Goal: Communication & Community: Answer question/provide support

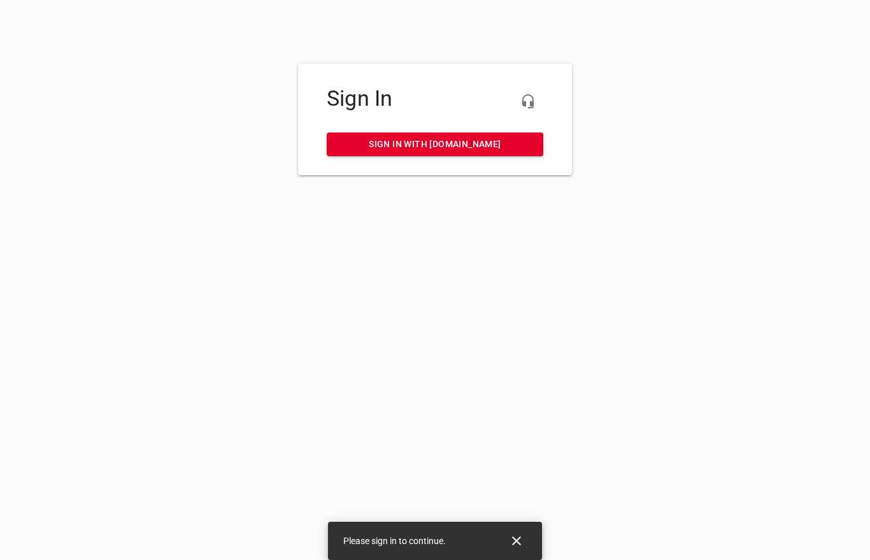
click at [467, 151] on span "Sign in with [DOMAIN_NAME]" at bounding box center [435, 144] width 196 height 16
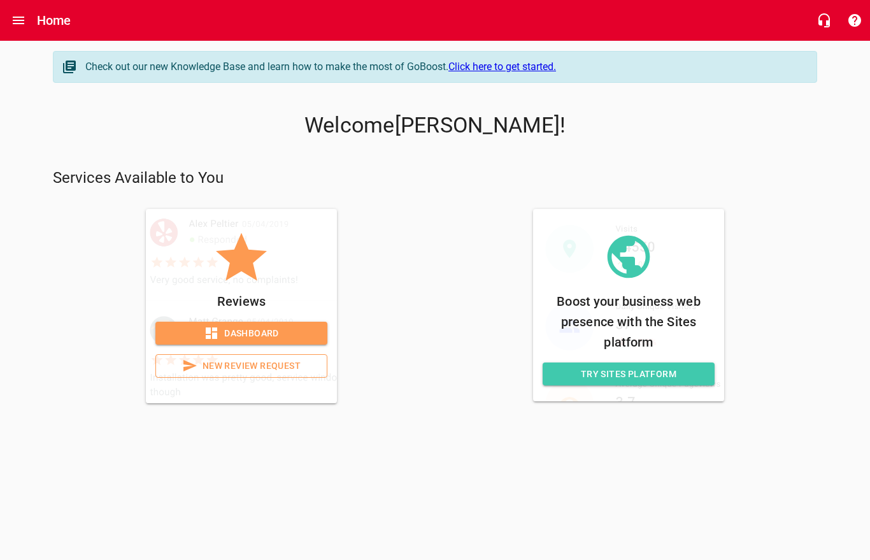
click at [271, 333] on span "Dashboard" at bounding box center [242, 333] width 152 height 16
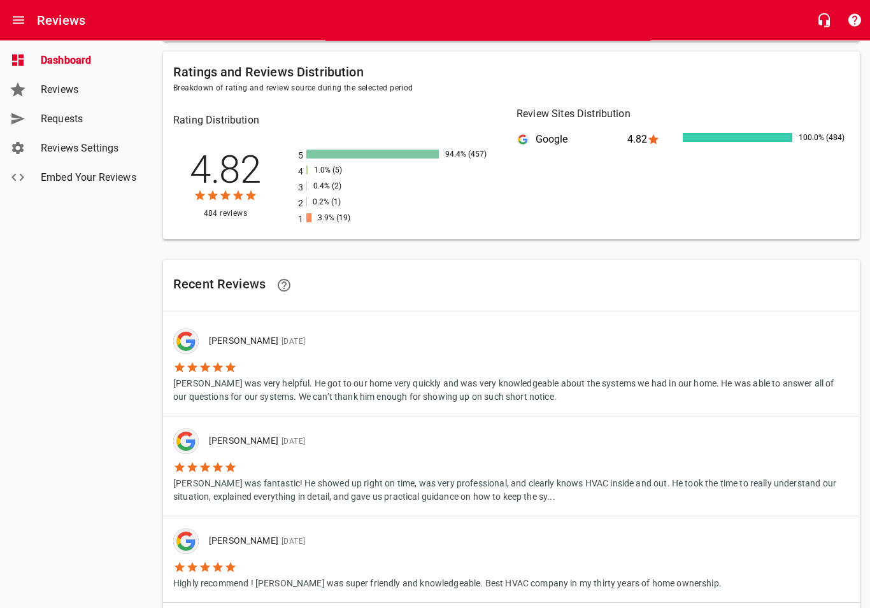
scroll to position [554, 0]
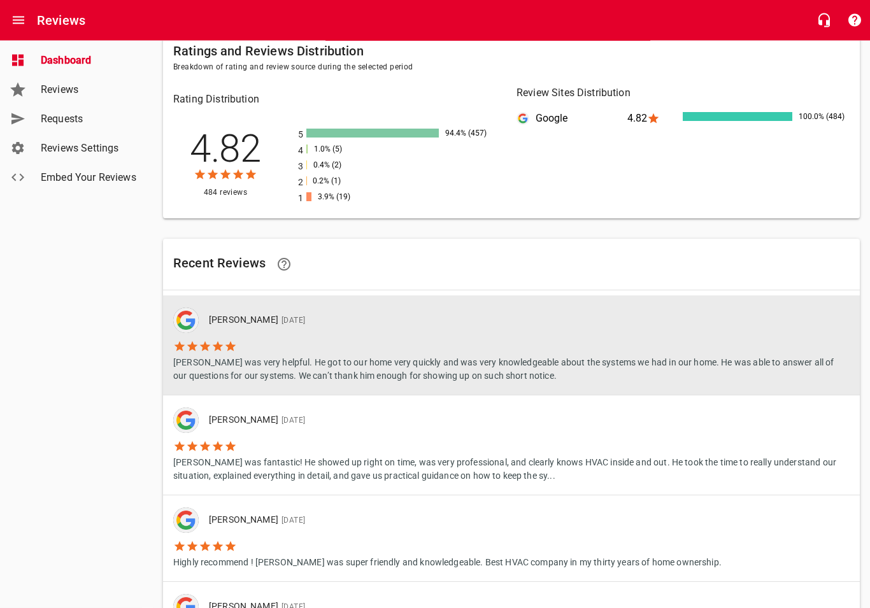
click at [527, 325] on p "[PERSON_NAME] [DATE]" at bounding box center [524, 321] width 630 height 14
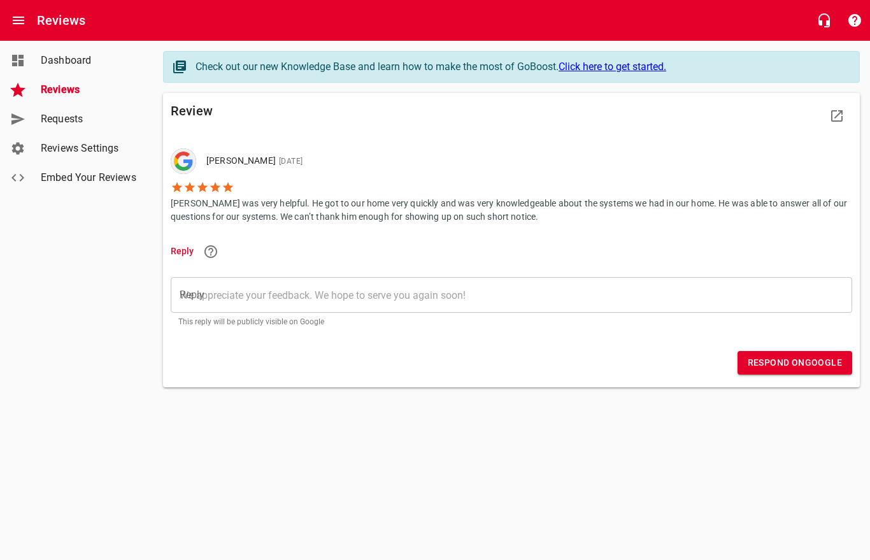
click at [391, 295] on textarea "Reply" at bounding box center [511, 295] width 663 height 12
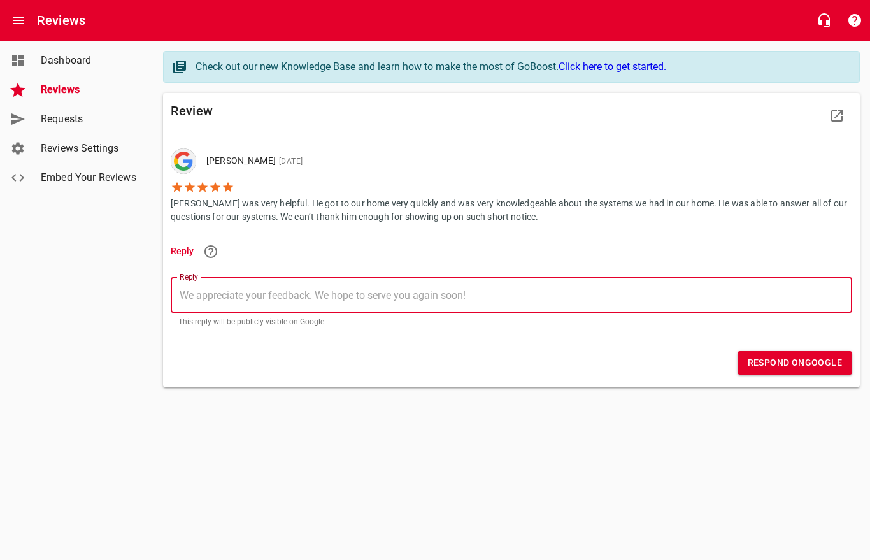
type textarea "T"
type textarea "Th"
type textarea "Tha"
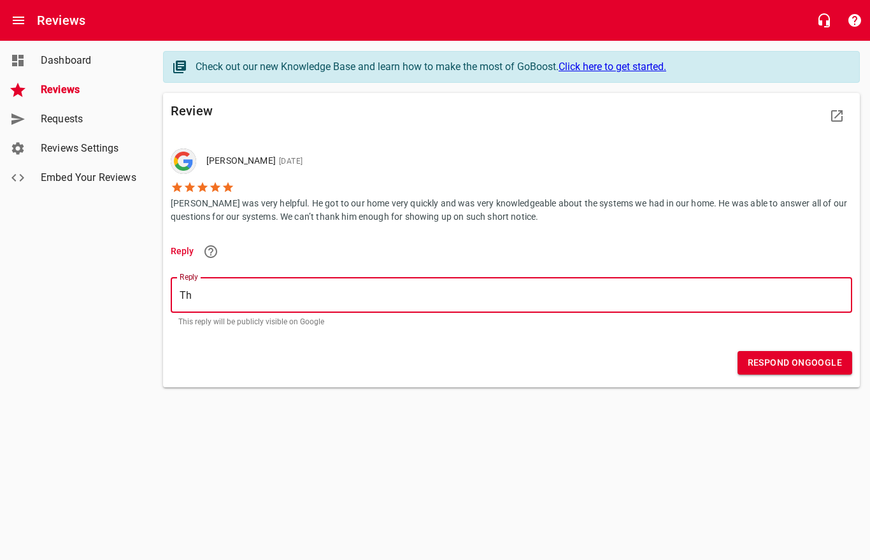
type textarea "Tha"
type textarea "Than"
type textarea "Thank"
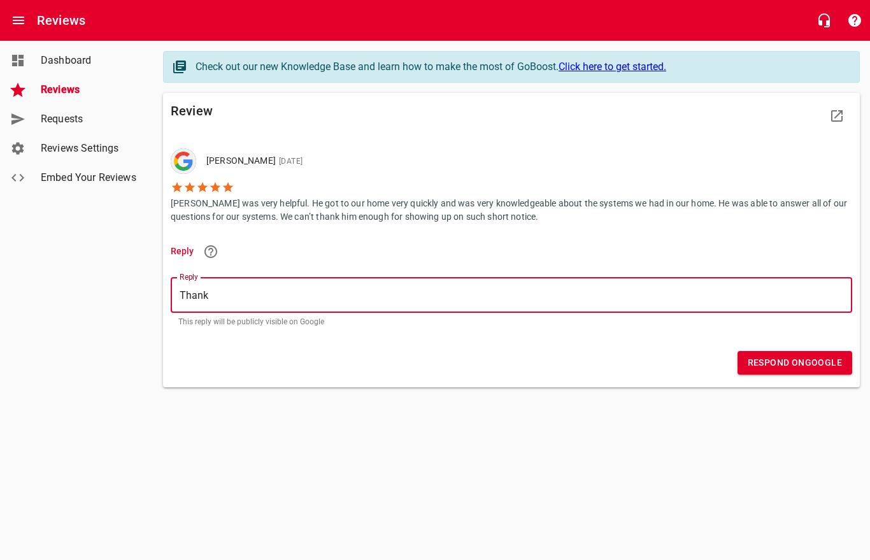
type textarea "Thank"
type textarea "Thank y"
type textarea "Thank yo"
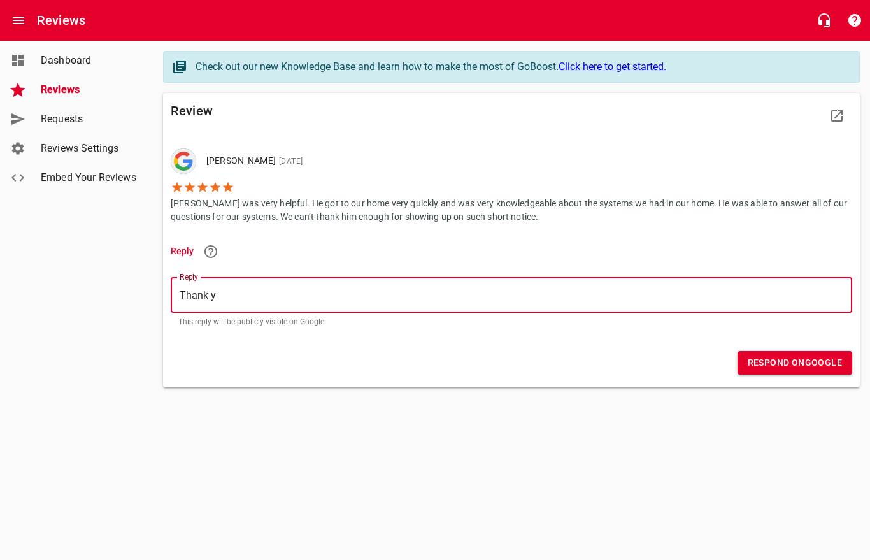
type textarea "Thank yo"
type textarea "Thank you"
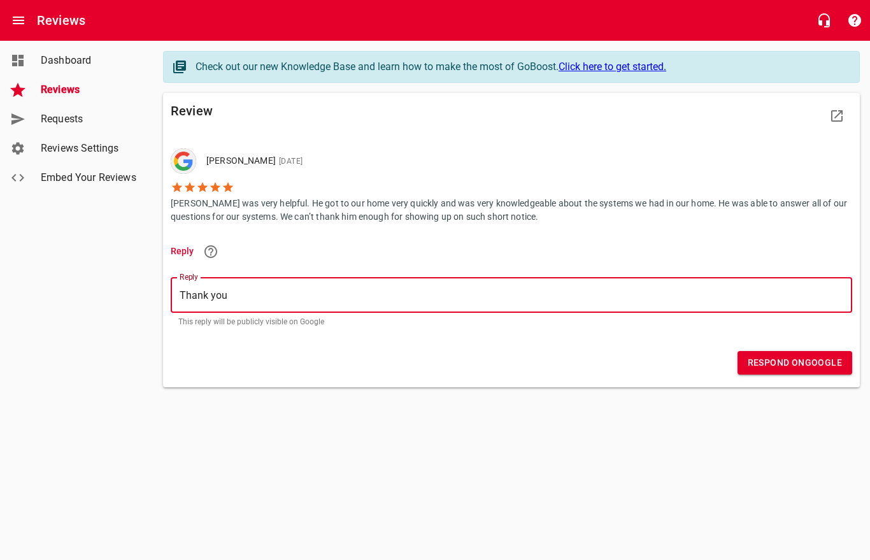
type textarea "Thank you s"
type textarea "Thank you so"
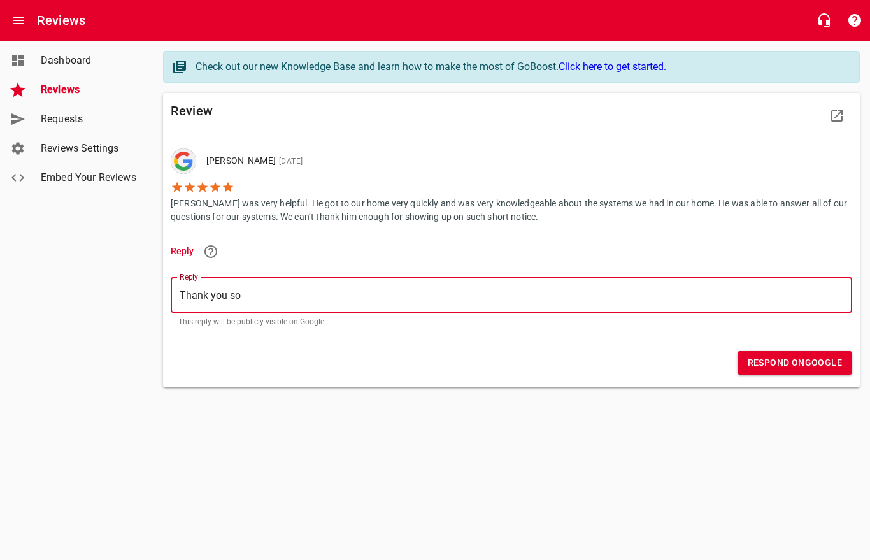
type textarea "Thank you so"
type textarea "Thank you so m"
type textarea "Thank you so mu"
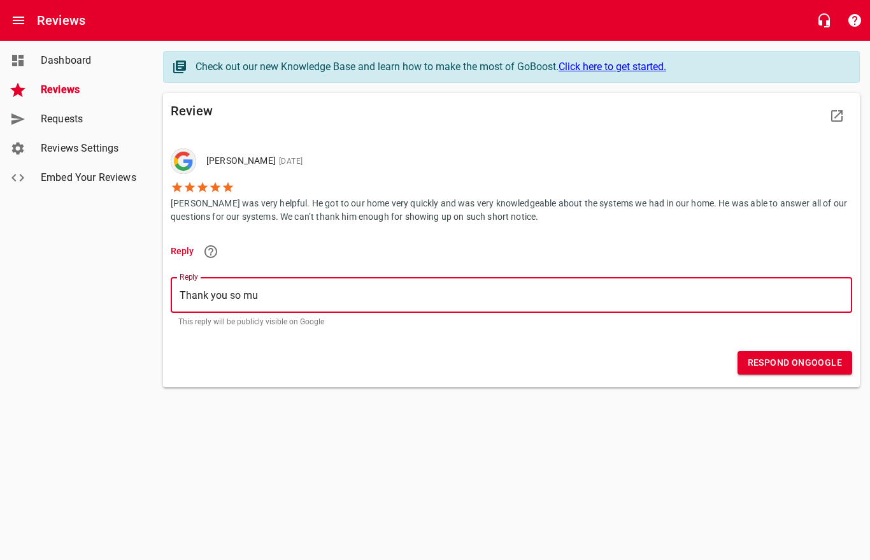
type textarea "Thank you so muc"
type textarea "Thank you so much"
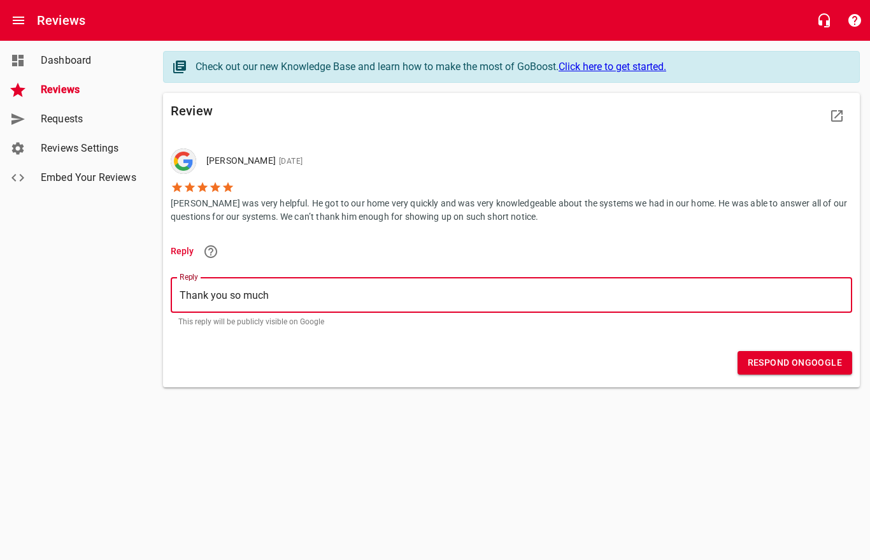
type textarea "Thank you so much"
type textarea "Thank you so much f"
type textarea "Thank you so much fo"
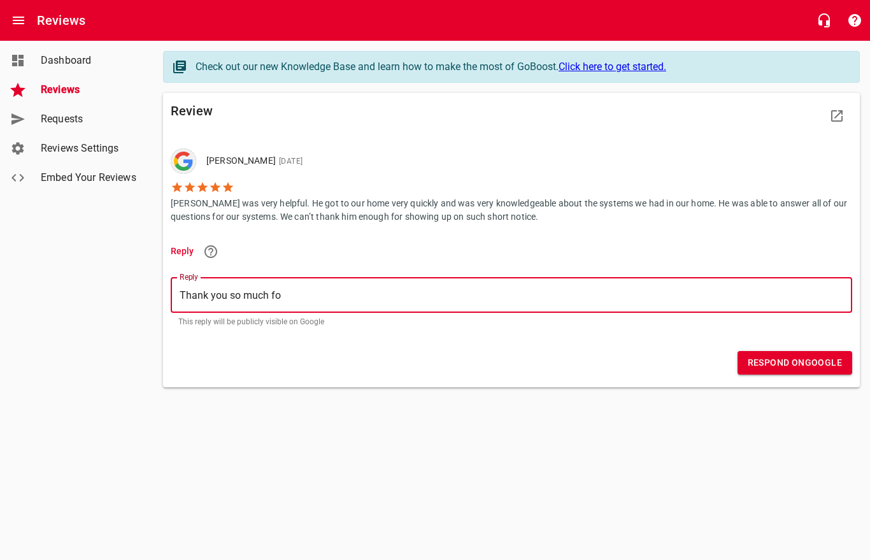
type textarea "Thank you so much for"
type textarea "Thank you so much for t"
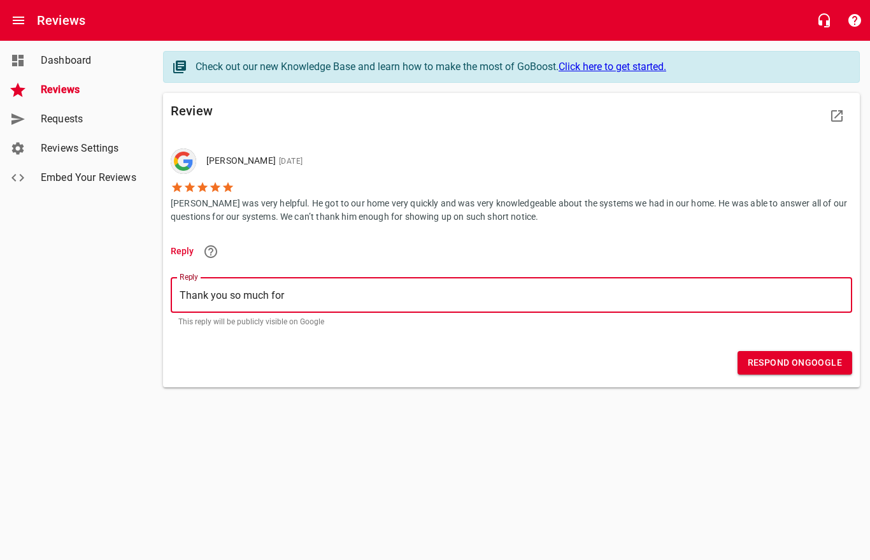
type textarea "Thank you so much for t"
type textarea "Thank you so much for"
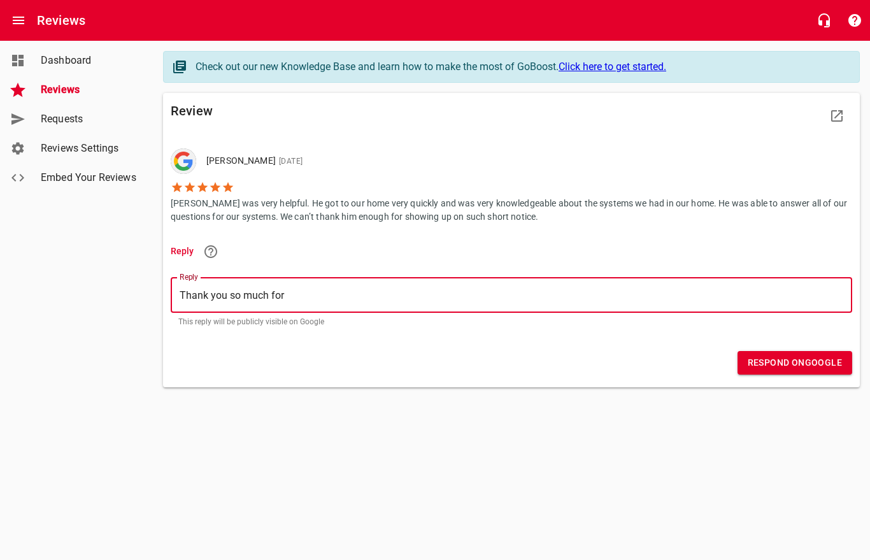
type textarea "Thank you so much fo"
type textarea "Thank you so much f"
type textarea "Thank you so much"
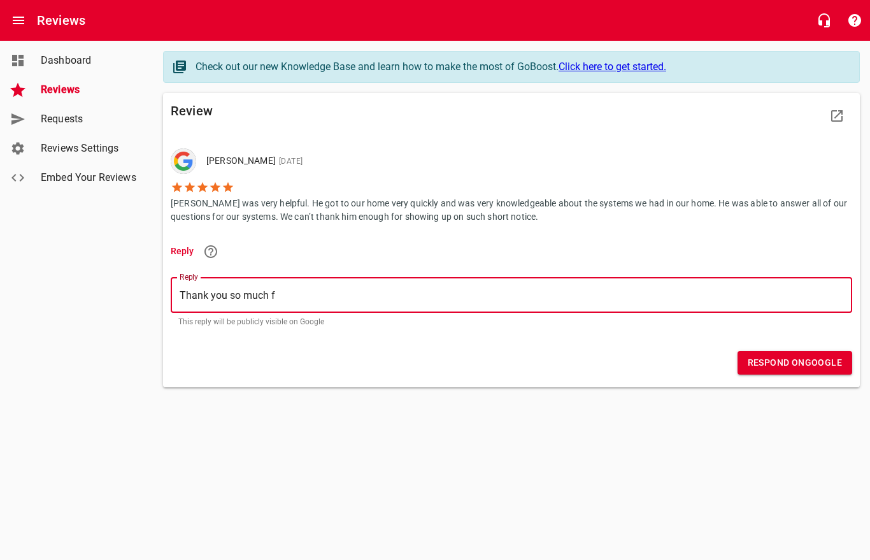
type textarea "Thank you so much"
type textarea "Thank you so muc"
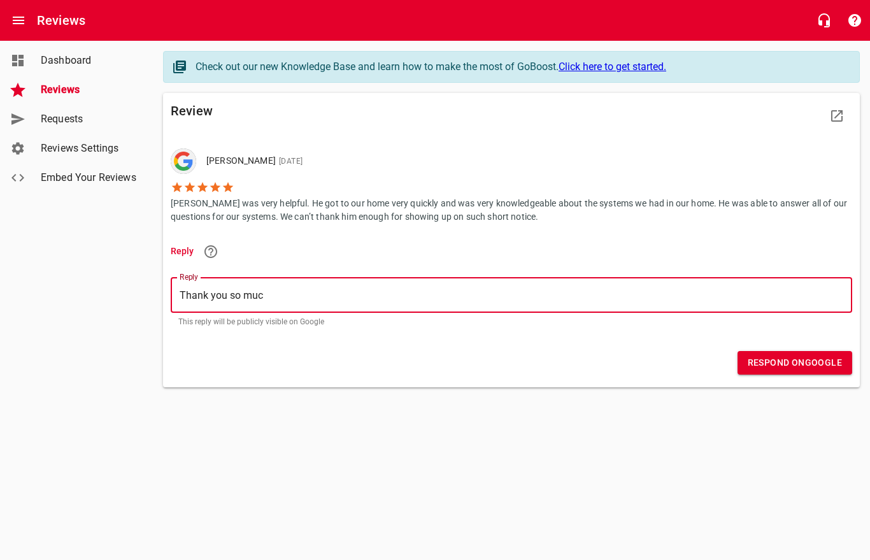
type textarea "Thank you so mu"
type textarea "Thank you so m"
type textarea "Thank you so"
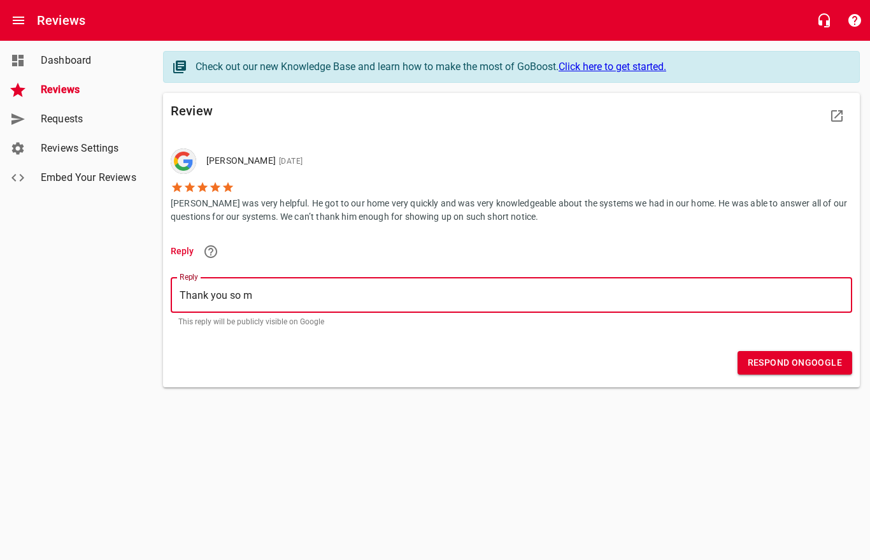
type textarea "Thank you so"
type textarea "Thank you s"
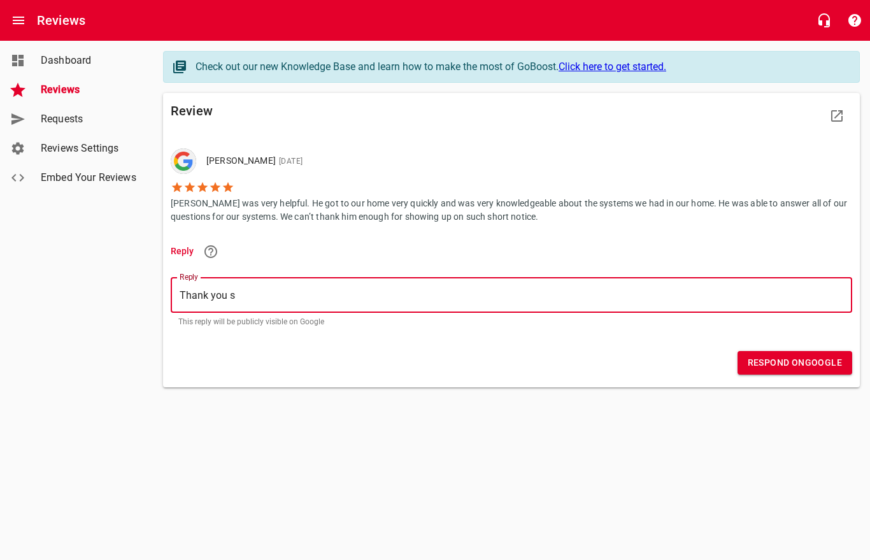
type textarea "Thank you"
type textarea "Thank yo"
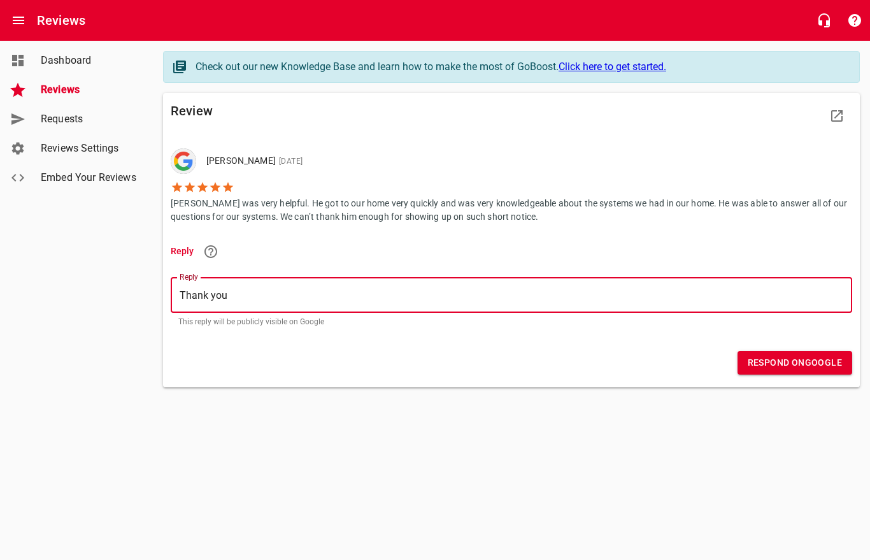
type textarea "Thank yo"
type textarea "Thank y"
type textarea "Thank"
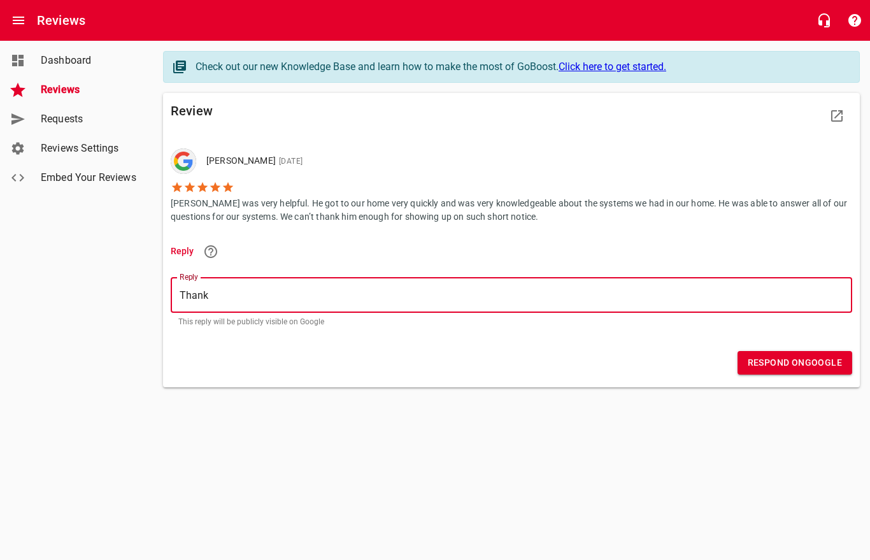
type textarea "Thank"
type textarea "Than"
type textarea "Tha"
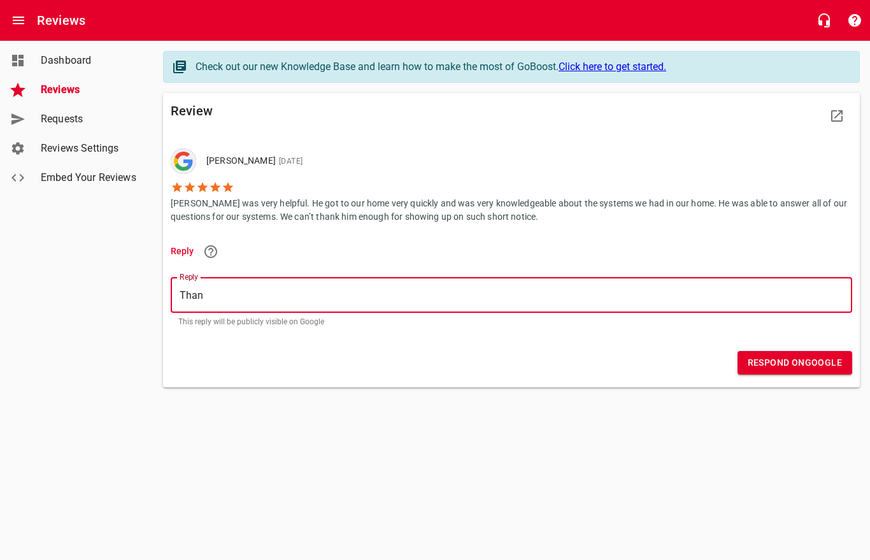
type textarea "Tha"
type textarea "Th"
type textarea "T"
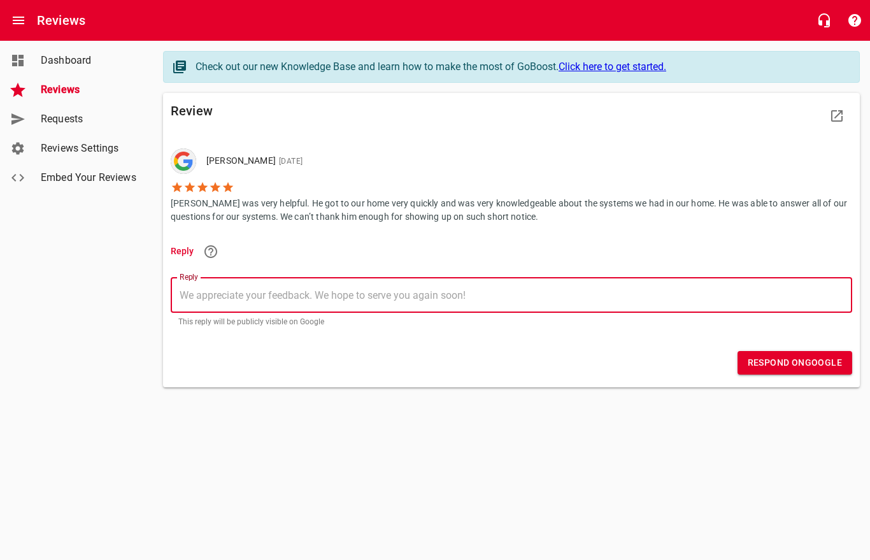
click at [256, 292] on textarea "Reply" at bounding box center [511, 295] width 663 height 12
click at [228, 291] on textarea "Reply" at bounding box center [511, 295] width 663 height 12
paste textarea "Thank you so much for taking the time to share your experience! We're thrilled …"
type textarea "Thank you so much for taking the time to share your experience! We're thrilled …"
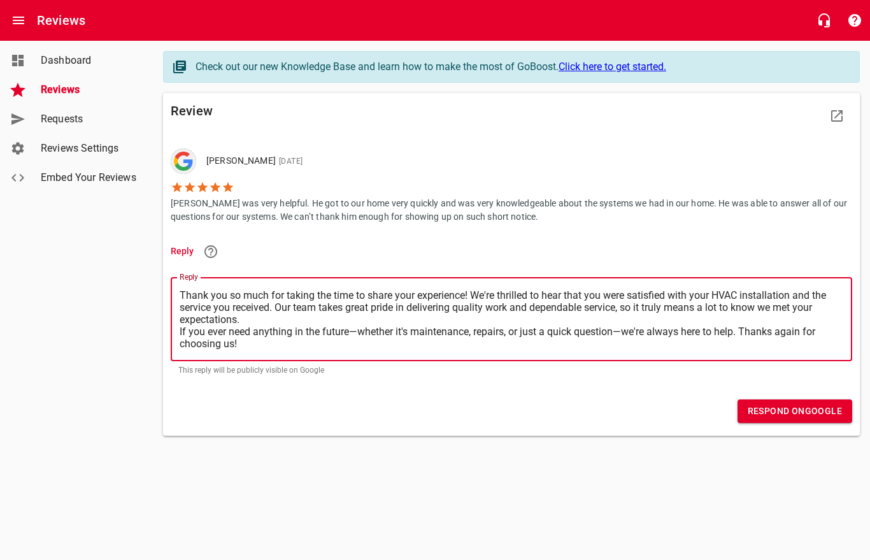
click at [281, 302] on textarea "Thank you so much for taking the time to share your experience! We're thrilled …" at bounding box center [511, 319] width 663 height 60
type textarea "Thank you so much for taking the time to share your experience! We're thrilled …"
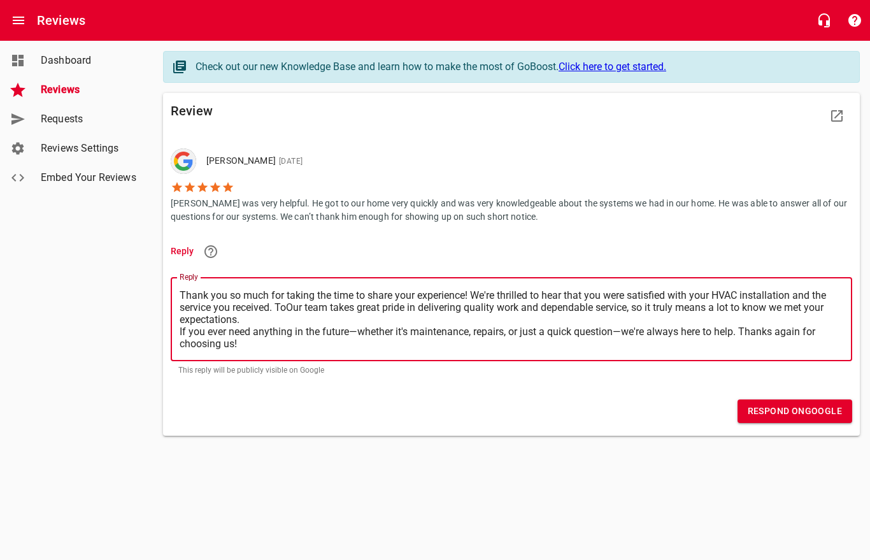
type textarea "Thank you so much for taking the time to share your experience! We're thrilled …"
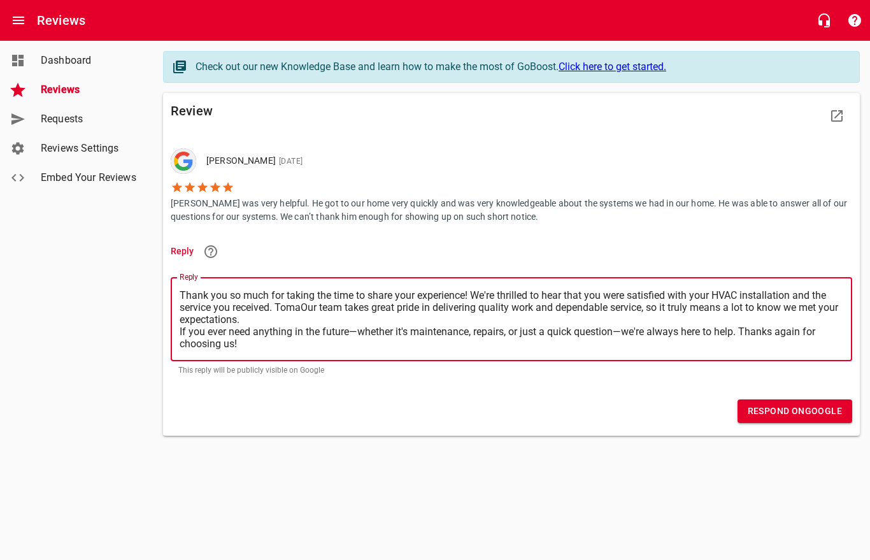
type textarea "Thank you so much for taking the time to share your experience! We're thrilled …"
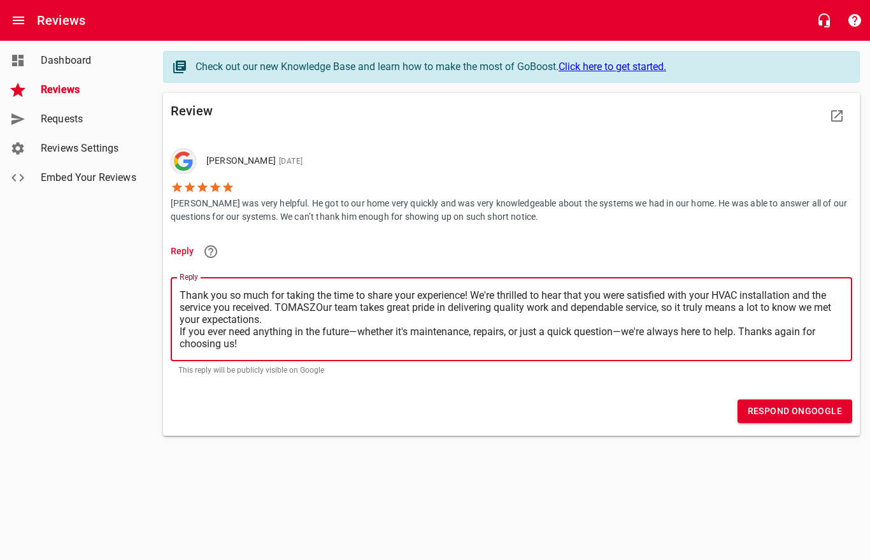
type textarea "Thank you so much for taking the time to share your experience! We're thrilled …"
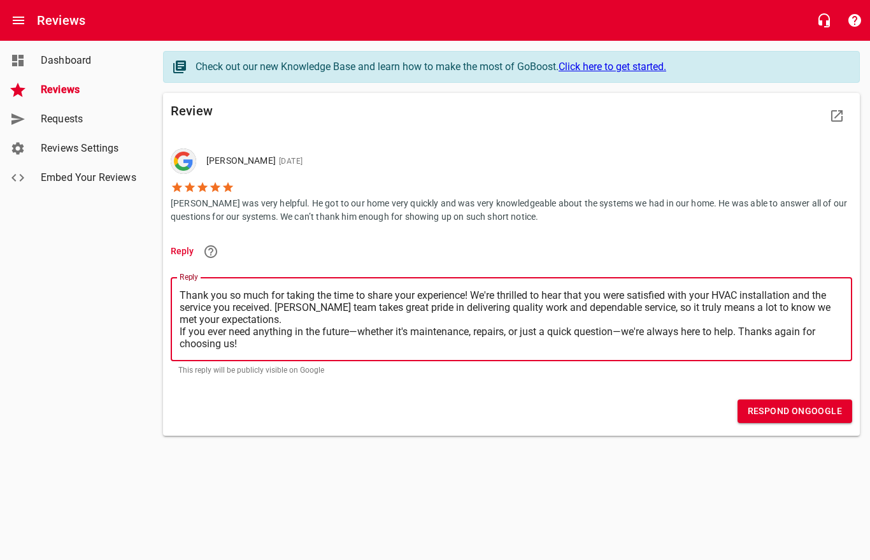
type textarea "Thank you so much for taking the time to share your experience! We're thrilled …"
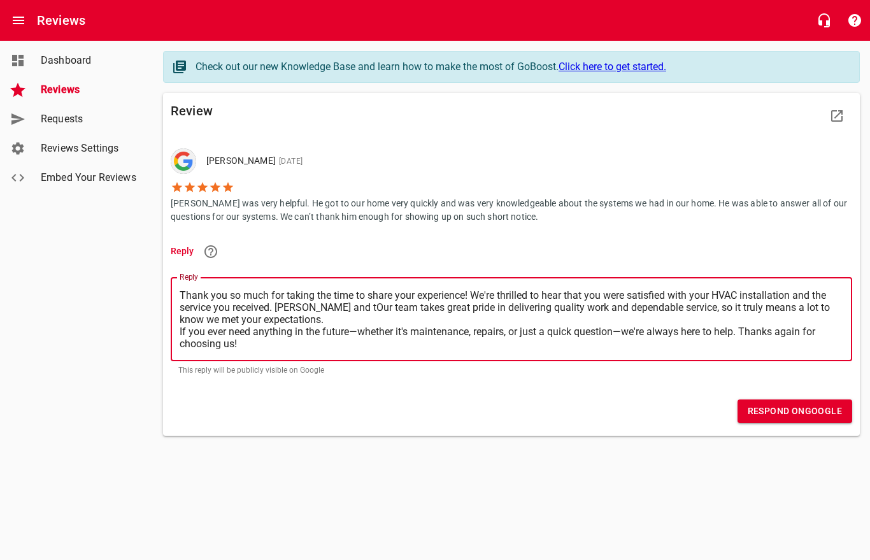
type textarea "Thank you so much for taking the time to share your experience! We're thrilled …"
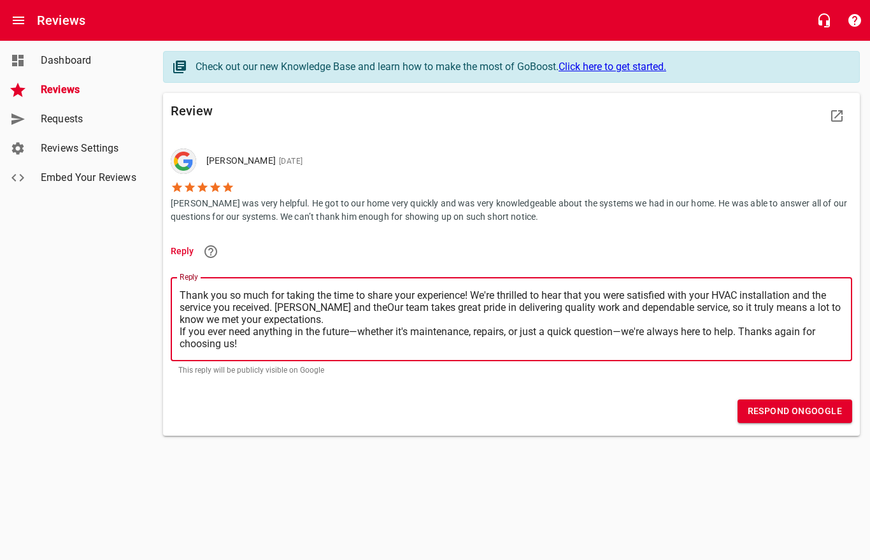
type textarea "Thank you so much for taking the time to share your experience! We're thrilled …"
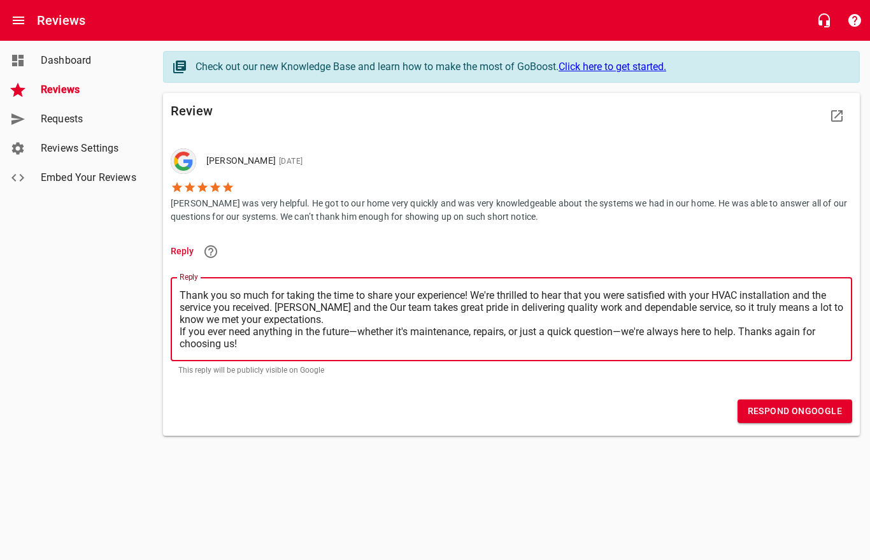
type textarea "Thank you so much for taking the time to share your experience! We're thrilled …"
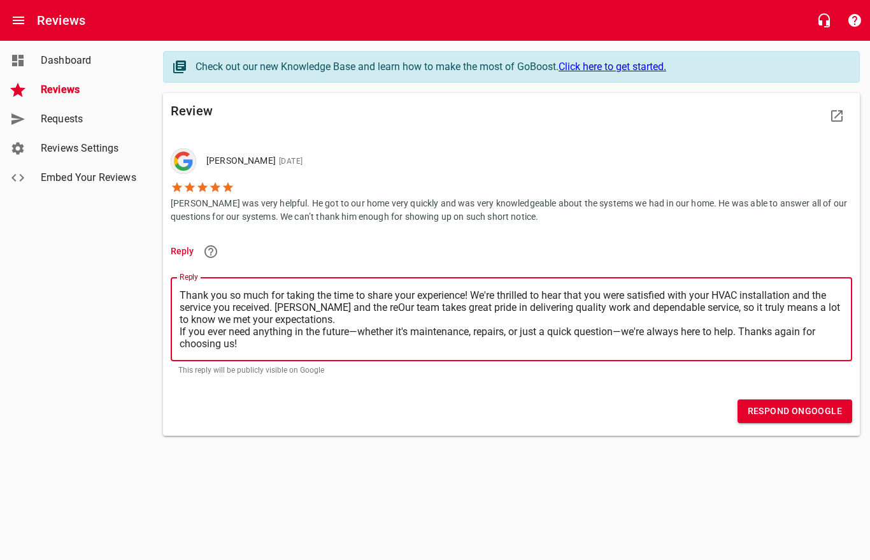
type textarea "Thank you so much for taking the time to share your experience! We're thrilled …"
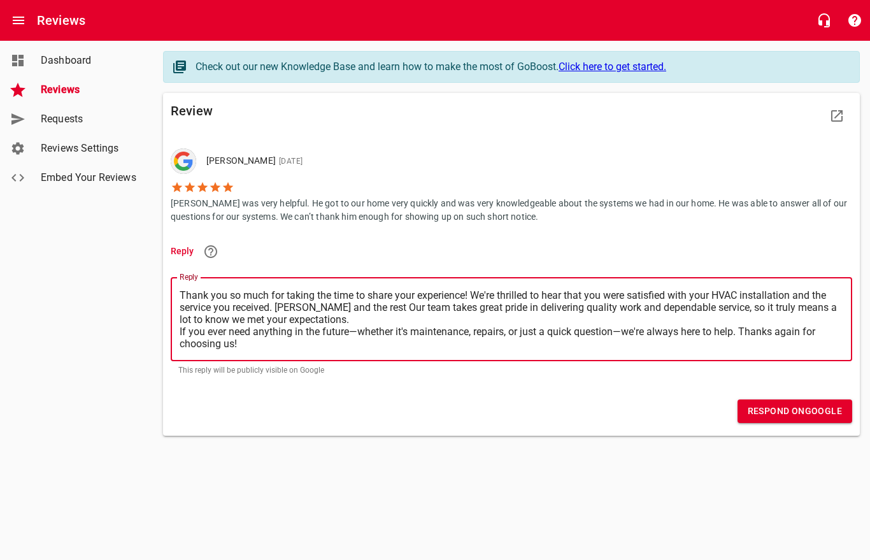
type textarea "Thank you so much for taking the time to share your experience! We're thrilled …"
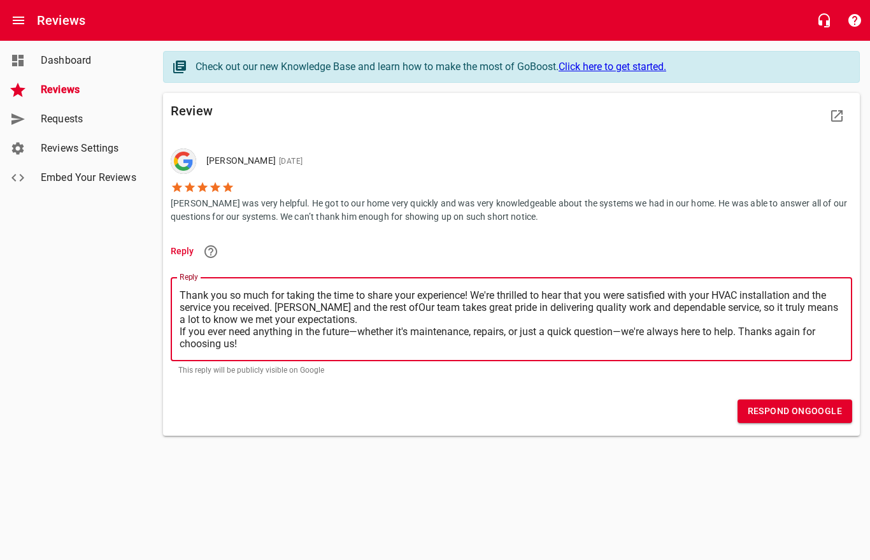
type textarea "Thank you so much for taking the time to share your experience! We're thrilled …"
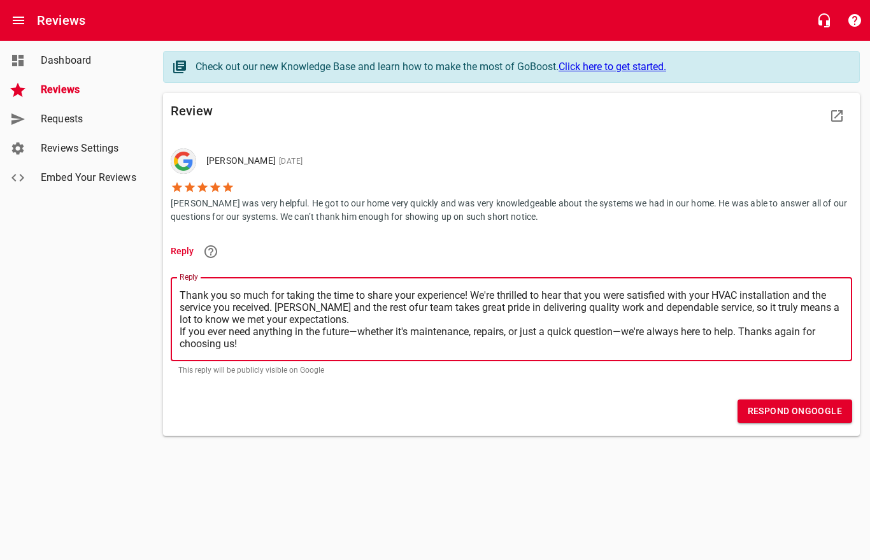
type textarea "Thank you so much for taking the time to share your experience! We're thrilled …"
click at [448, 308] on textarea "Thank you so much for taking the time to share your experience! We're thrilled …" at bounding box center [511, 319] width 663 height 60
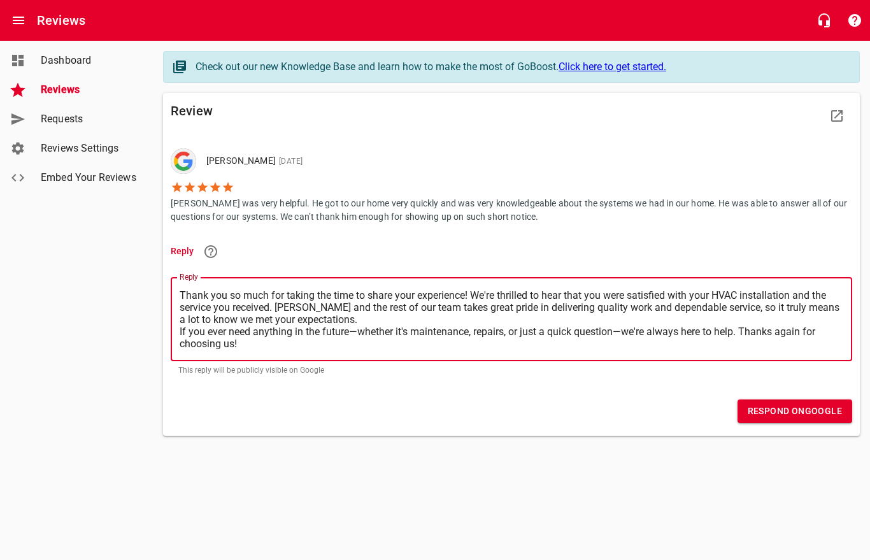
type textarea "Thank you so much for taking the time to share your experience! We're thrilled …"
click at [742, 290] on textarea "Thank you so much for taking the time to share your experience! We're thrilled …" at bounding box center [511, 319] width 663 height 60
click at [187, 301] on textarea "Thank you so much for taking the time to share your experience! We're thrilled …" at bounding box center [511, 319] width 663 height 60
type textarea "Thank you so much for taking the time to share your experience! We're thrilled …"
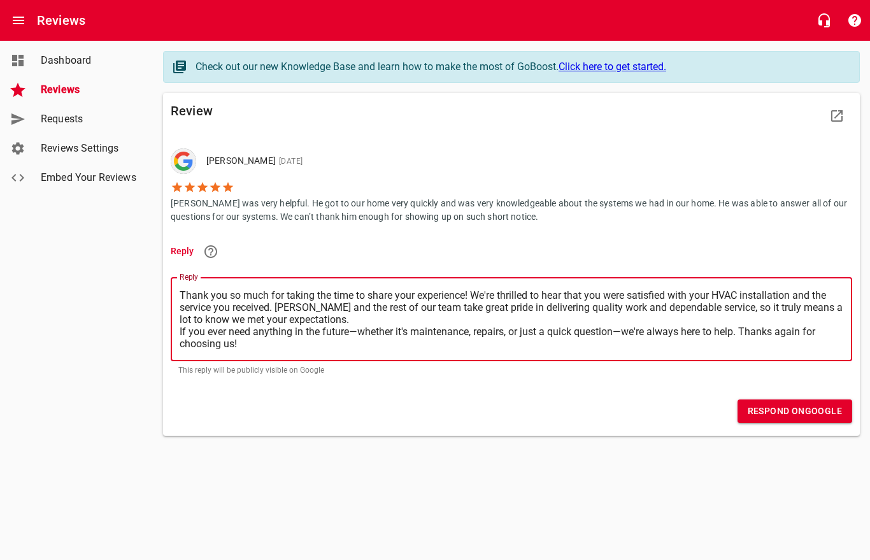
type textarea "Thank you so much for taking the time to share your experience! We're thrilled …"
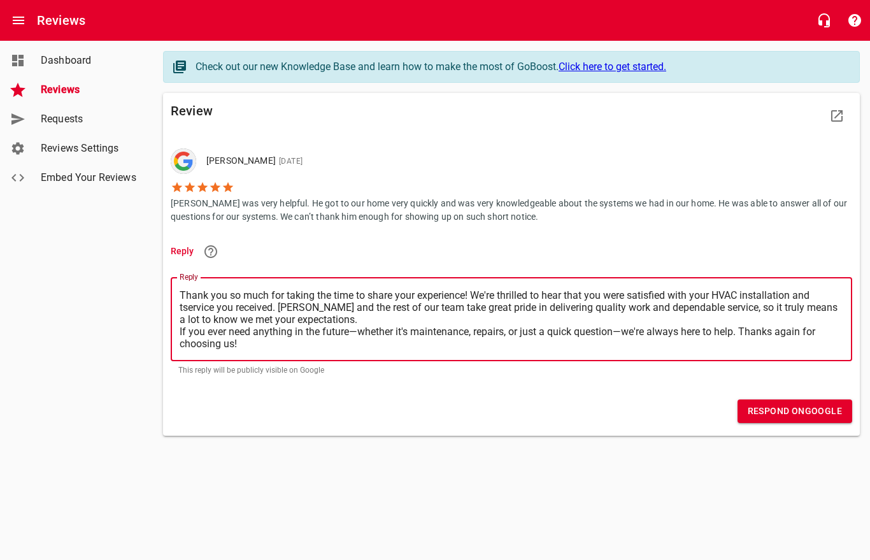
type textarea "Thank you so much for taking the time to share your experience! We're thrilled …"
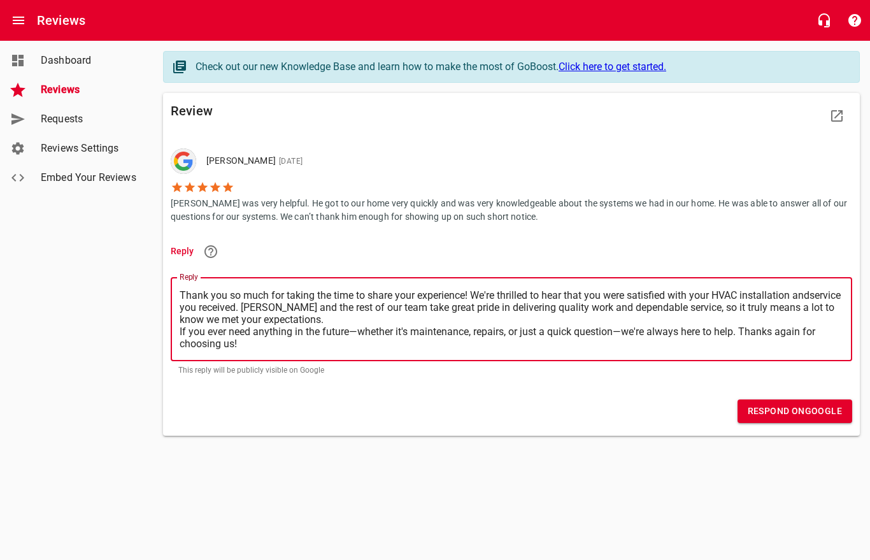
type textarea "Thank you so much for taking the time to share your experience! We're thrilled …"
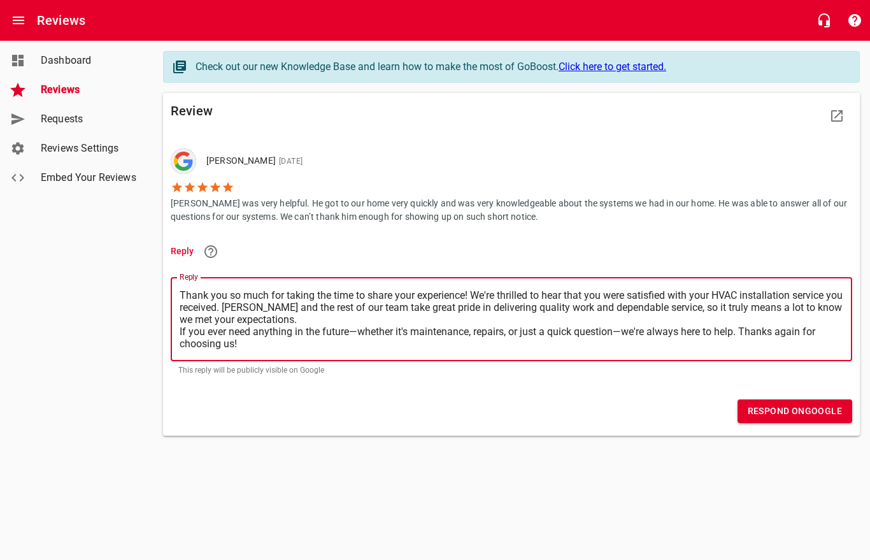
type textarea "Thank you so much for taking the time to share your experience! We're thrilled …"
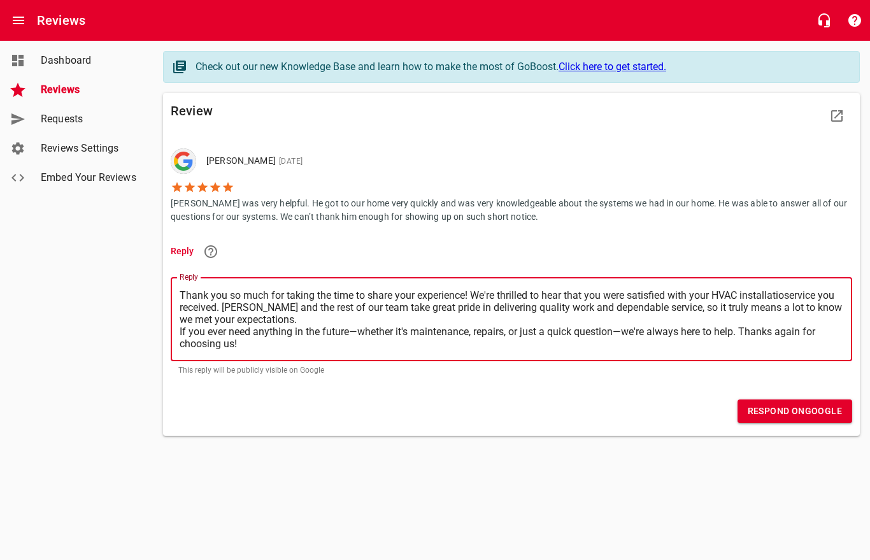
type textarea "Thank you so much for taking the time to share your experience! We're thrilled …"
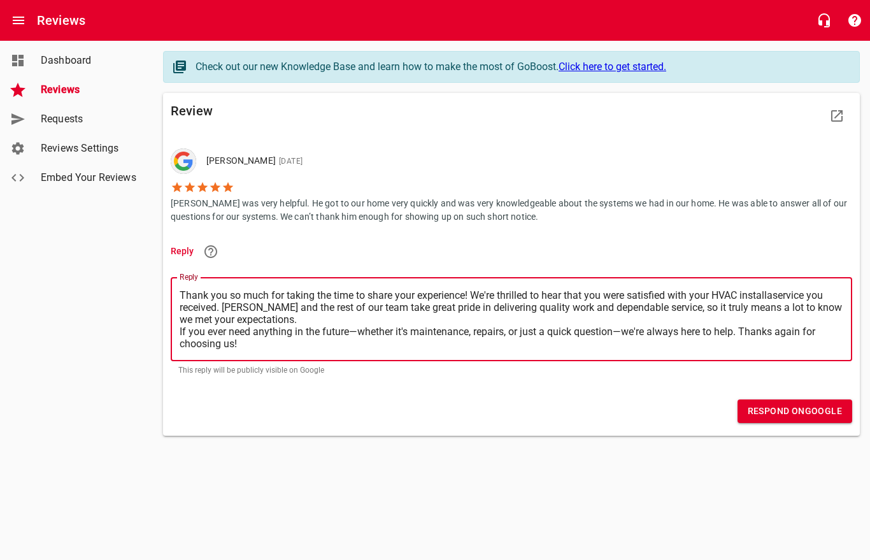
type textarea "Thank you so much for taking the time to share your experience! We're thrilled …"
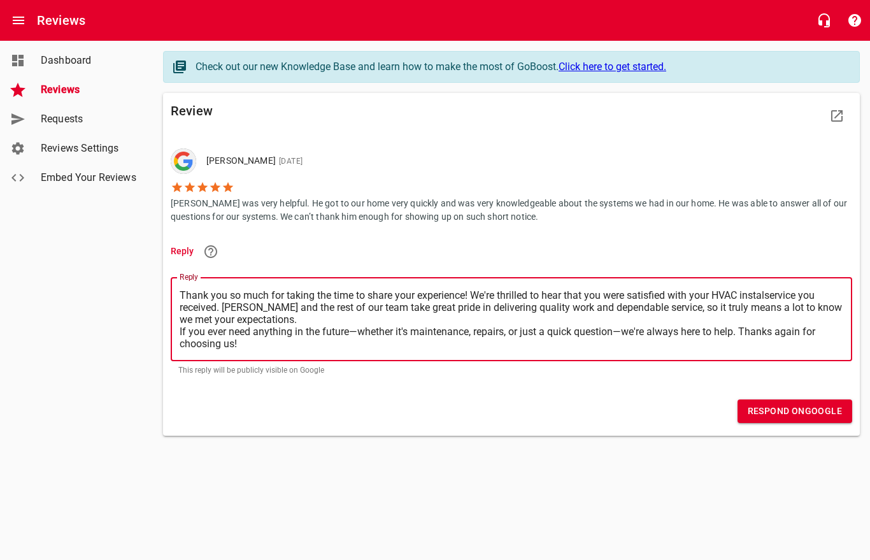
type textarea "Thank you so much for taking the time to share your experience! We're thrilled …"
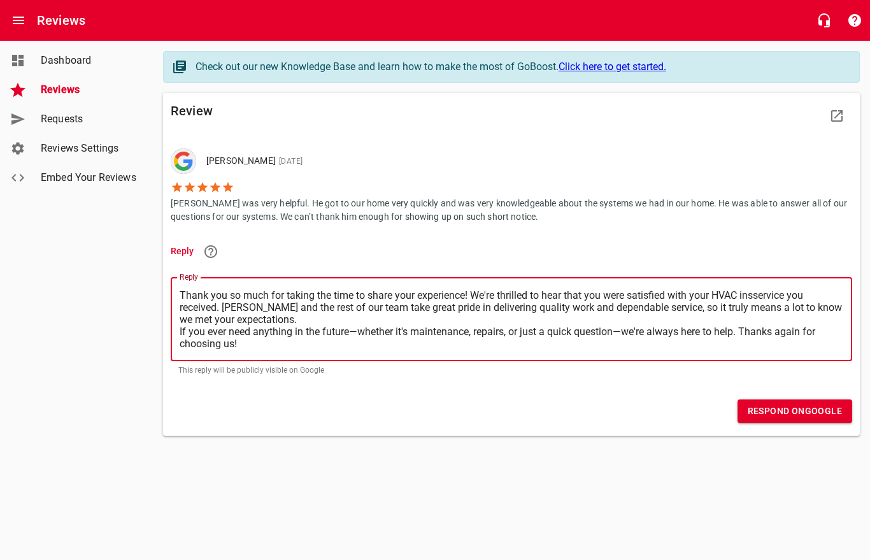
type textarea "Thank you so much for taking the time to share your experience! We're thrilled …"
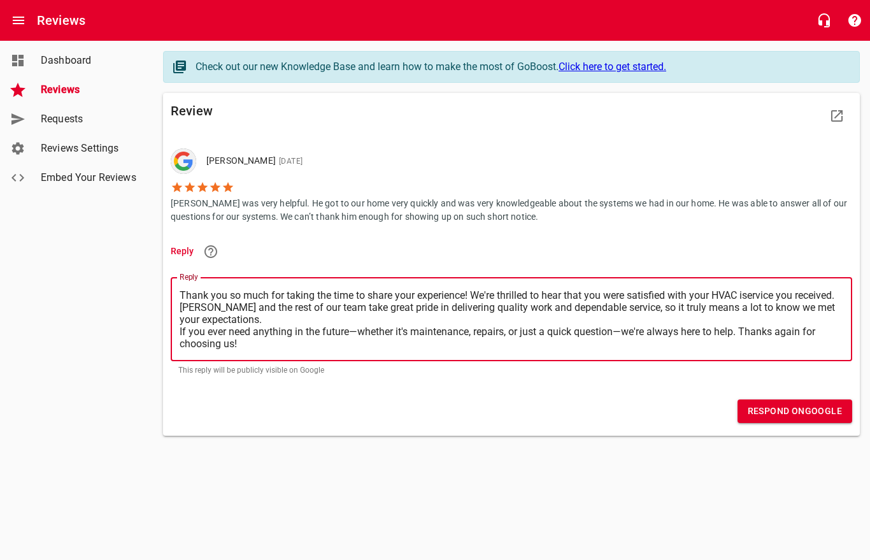
type textarea "Thank you so much for taking the time to share your experience! We're thrilled …"
click at [809, 306] on textarea "Thank you so much for taking the time to share your experience! We're thrilled …" at bounding box center [511, 319] width 663 height 60
type textarea "Thank you so much for taking the time to share your experience! We're thrilled …"
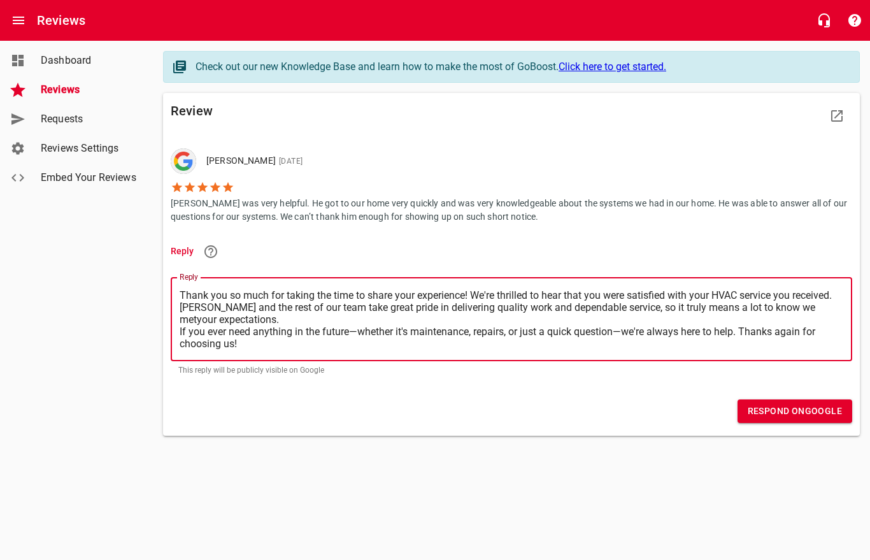
type textarea "Thank you so much for taking the time to share your experience! We're thrilled …"
click at [243, 320] on textarea "Thank you so much for taking the time to share your experience! We're thrilled …" at bounding box center [511, 319] width 663 height 60
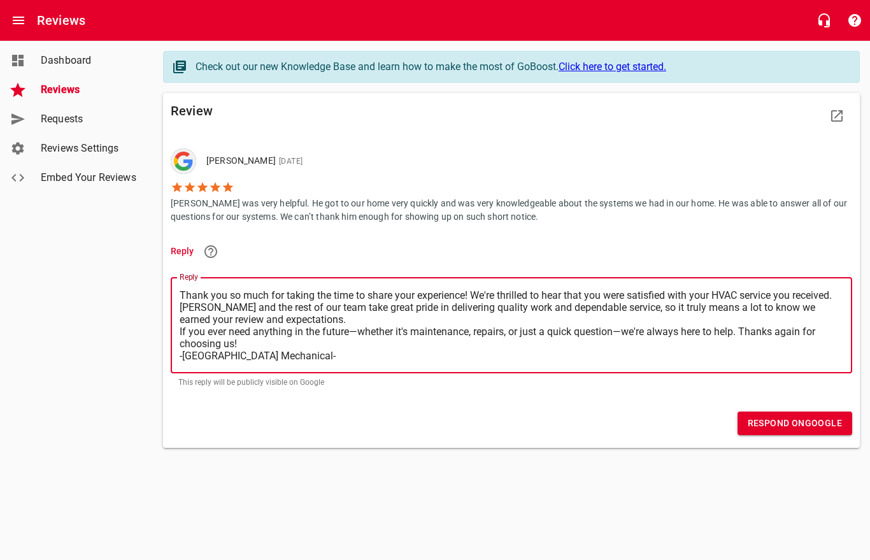
click at [812, 416] on span "Respond on Google" at bounding box center [795, 423] width 94 height 16
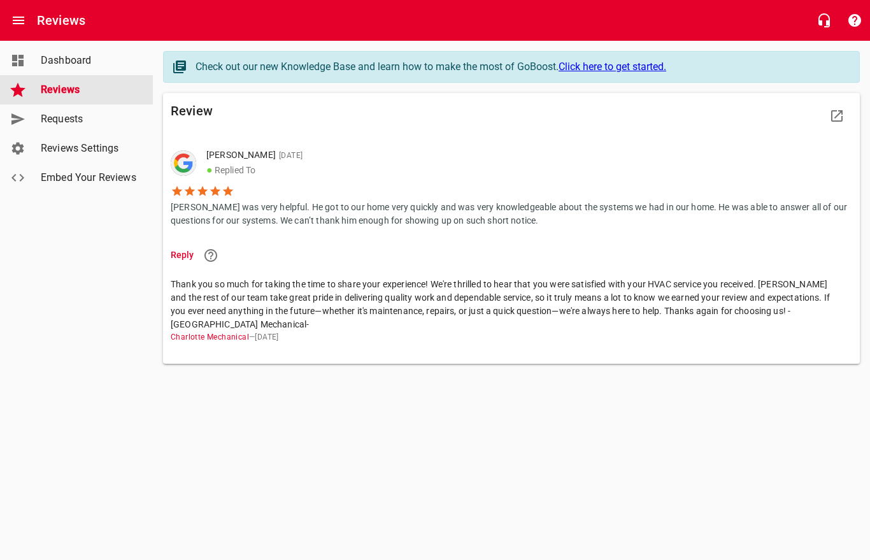
click at [53, 85] on span "Reviews" at bounding box center [89, 89] width 97 height 15
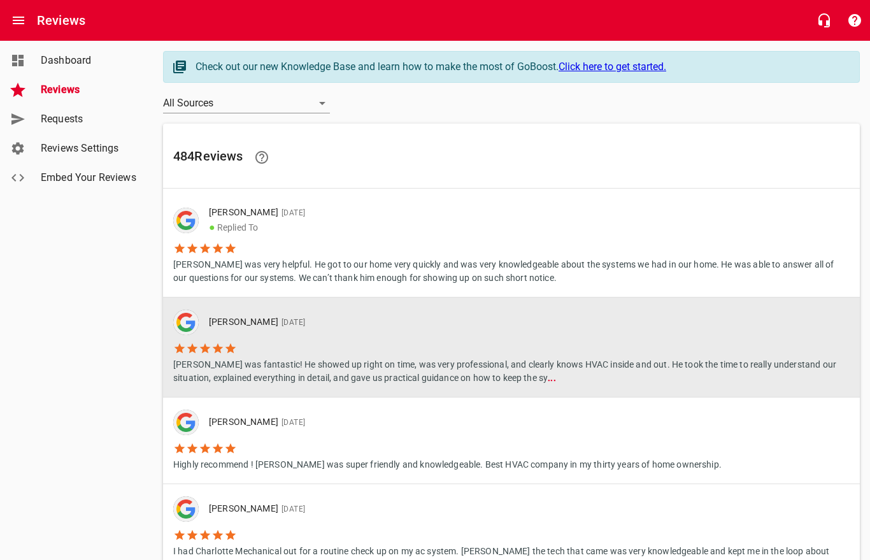
click at [285, 362] on p "[PERSON_NAME] was fantastic! He showed up right on time, was very professional,…" at bounding box center [511, 370] width 676 height 30
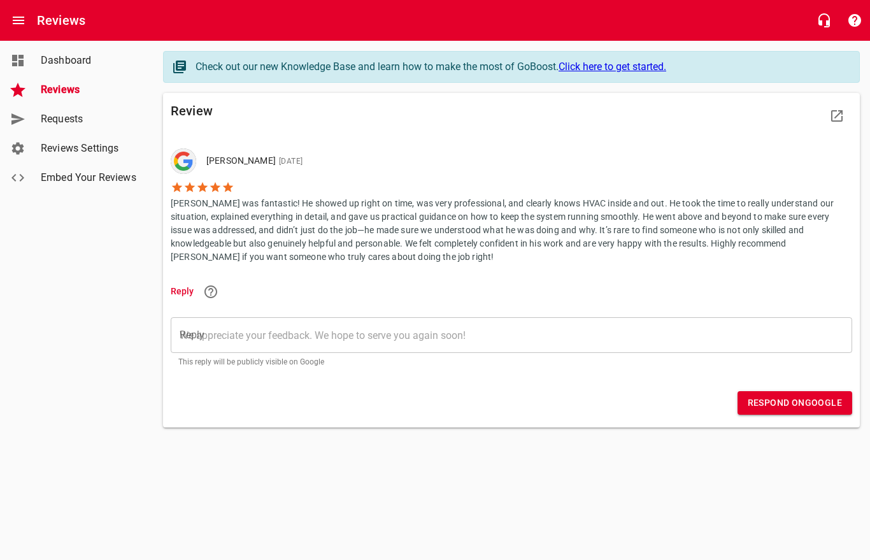
click at [277, 340] on textarea "Reply" at bounding box center [511, 335] width 663 height 12
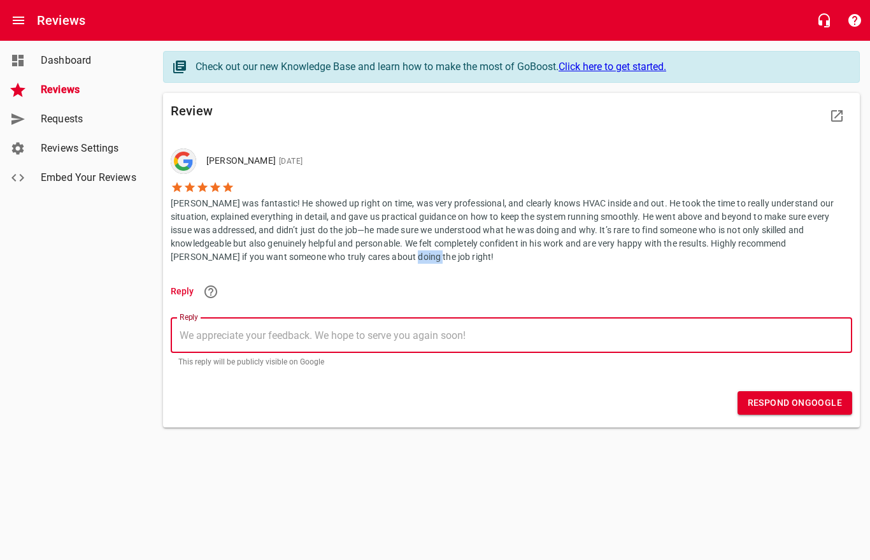
click at [344, 246] on p "[PERSON_NAME] was fantastic! He showed up right on time, was very professional,…" at bounding box center [511, 229] width 681 height 70
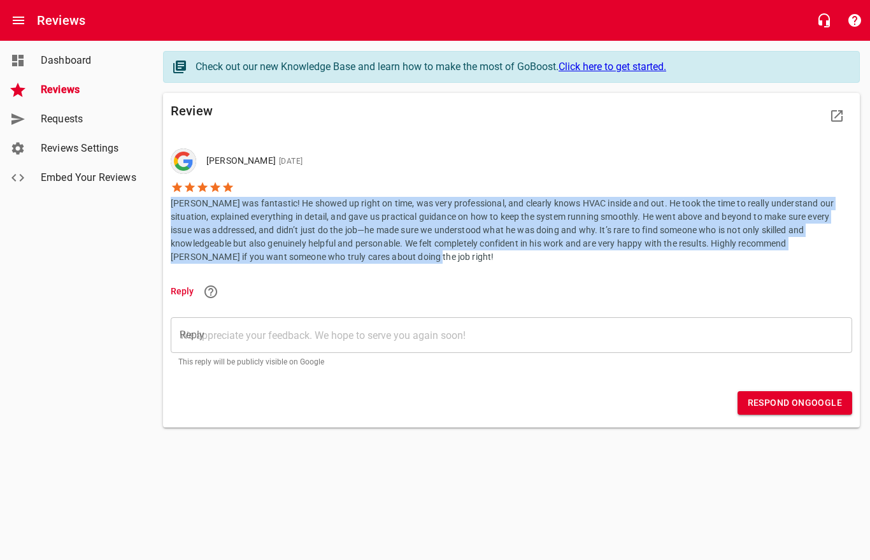
copy p "[PERSON_NAME] was fantastic! He showed up right on time, was very professional,…"
click at [259, 330] on textarea "Reply" at bounding box center [511, 335] width 663 height 12
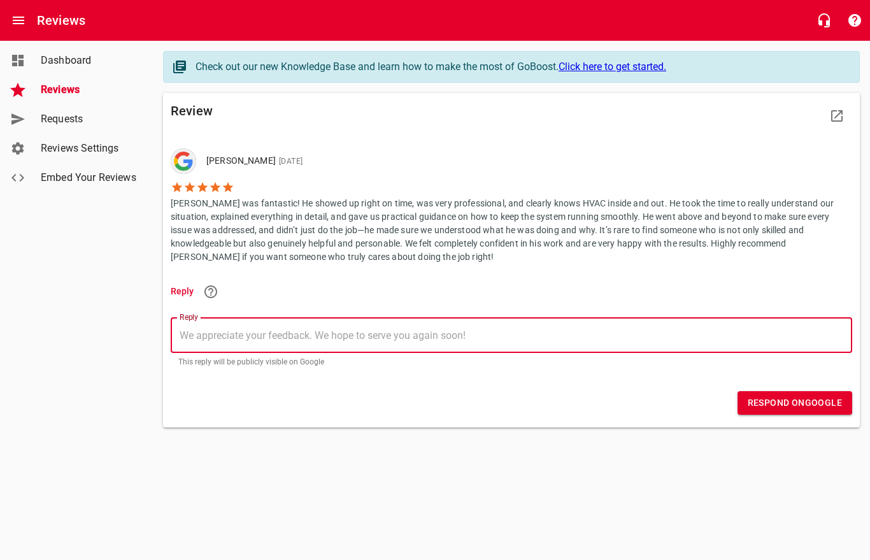
click at [242, 330] on textarea "Reply" at bounding box center [511, 335] width 663 height 12
paste textarea "Hi [PERSON_NAME], Thank you so much for your thoughtful and detailed review! We…"
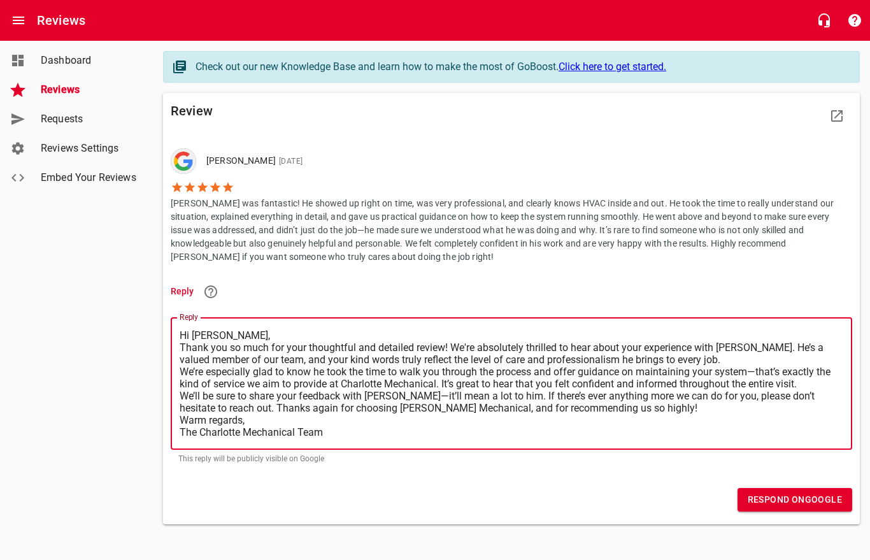
click at [193, 333] on textarea "Hi [PERSON_NAME], Thank you so much for your thoughtful and detailed review! We…" at bounding box center [511, 383] width 663 height 109
click at [246, 329] on textarea "[PERSON_NAME], Thank you so much for your thoughtful and detailed review! We're…" at bounding box center [511, 383] width 663 height 109
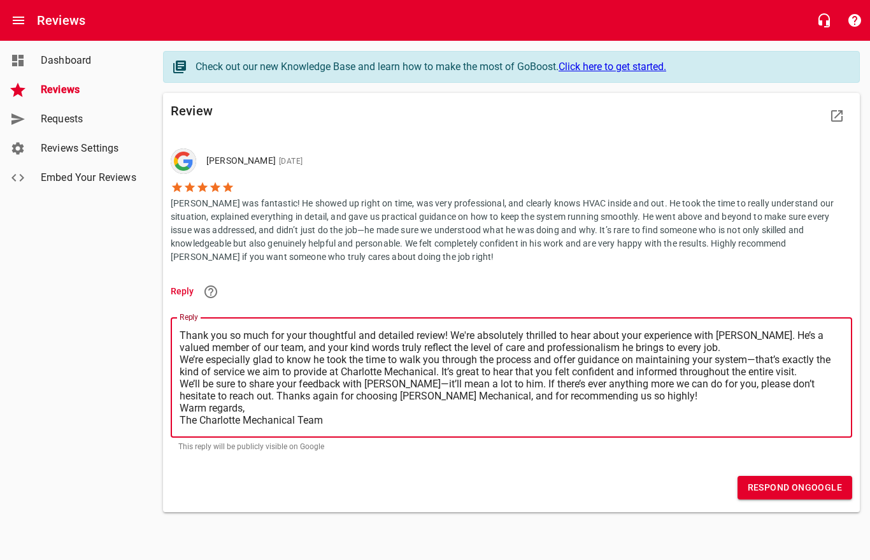
click at [788, 485] on span "Respond on Google" at bounding box center [795, 487] width 94 height 16
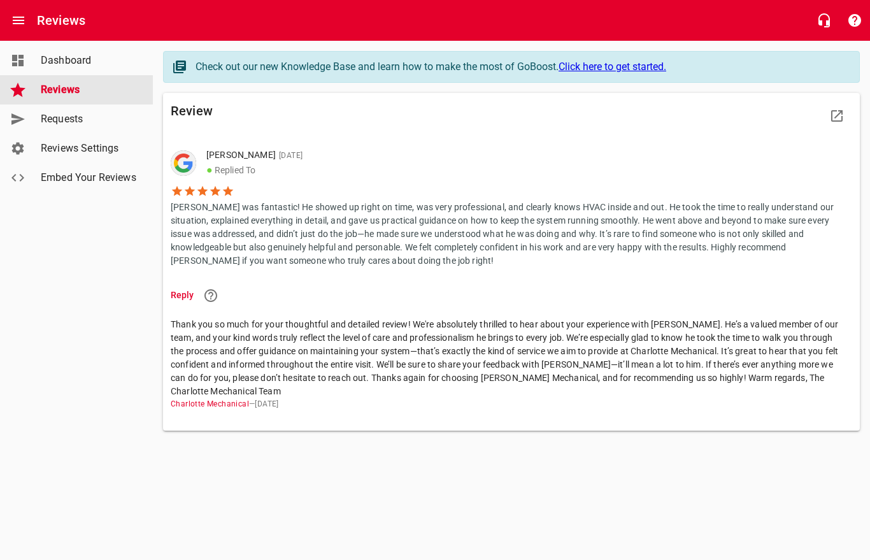
click at [64, 89] on span "Reviews" at bounding box center [89, 89] width 97 height 15
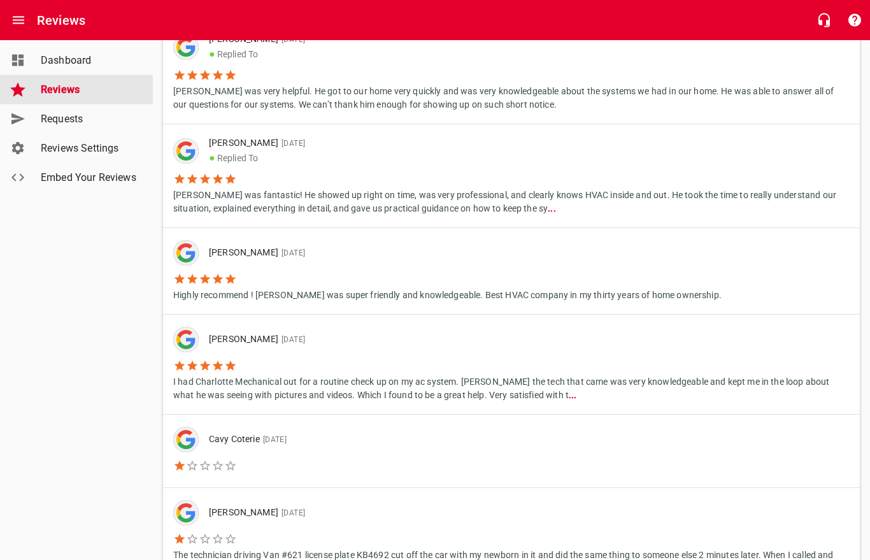
scroll to position [173, 0]
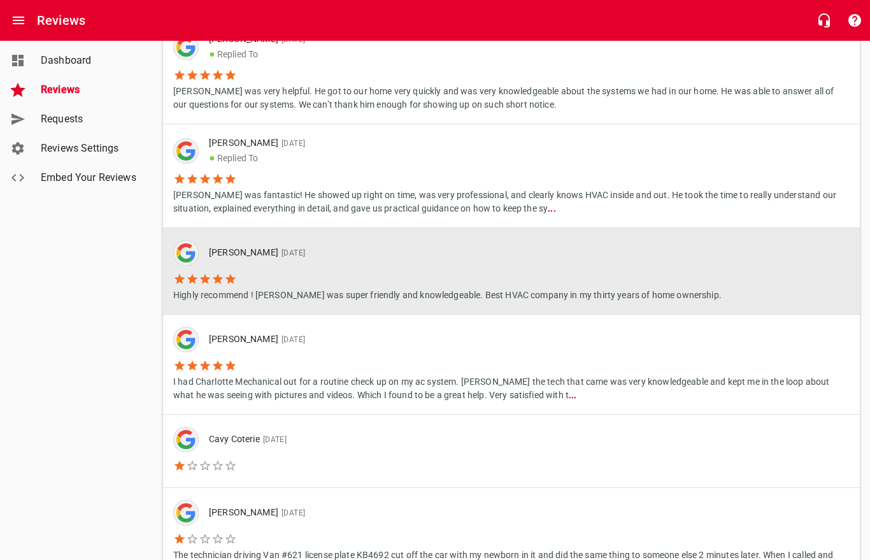
click at [285, 294] on p "Highly recommend ! [PERSON_NAME] was super friendly and knowledgeable. Best HVA…" at bounding box center [447, 293] width 548 height 17
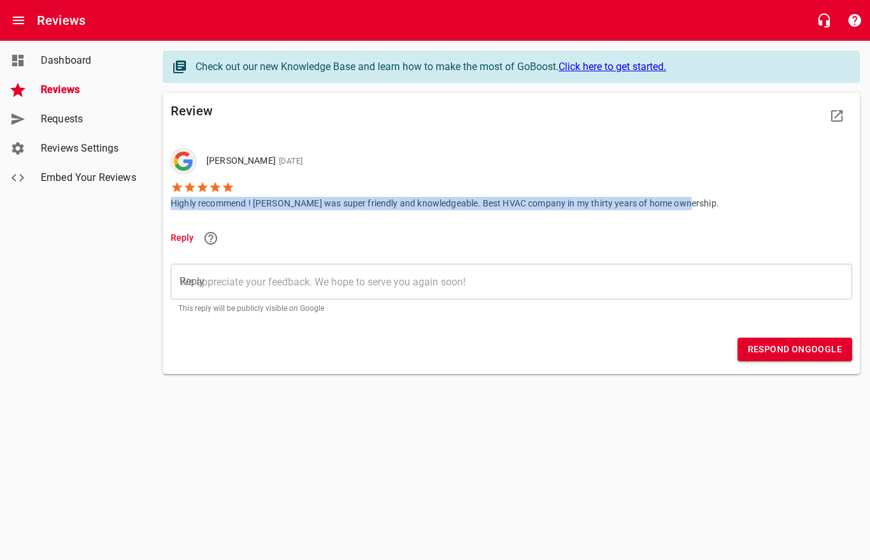
click at [299, 280] on textarea "Reply" at bounding box center [511, 282] width 663 height 12
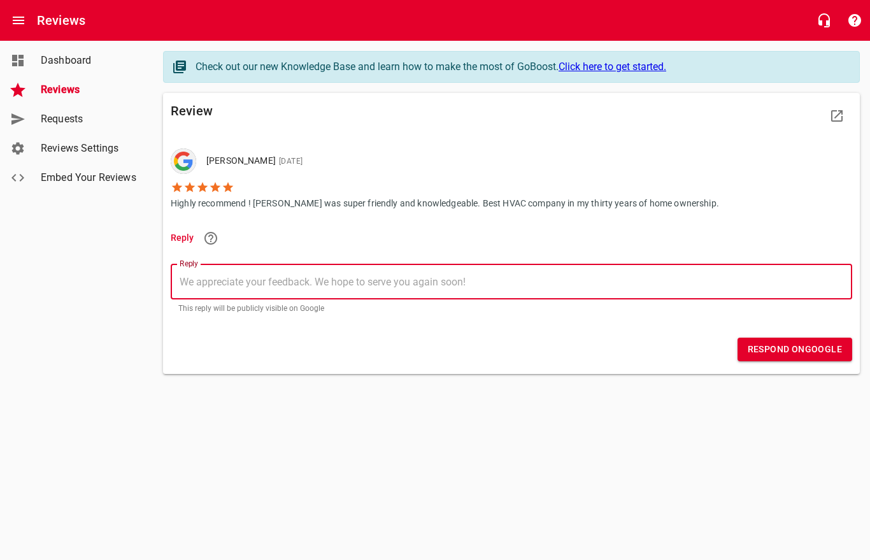
click at [309, 280] on textarea "Reply" at bounding box center [511, 282] width 663 height 12
click at [244, 278] on textarea "Reply" at bounding box center [511, 282] width 663 height 12
click at [244, 276] on textarea "Reply" at bounding box center [511, 282] width 663 height 12
paste textarea "Thank you for the great feedback—and for the high praise! We're honored to be c…"
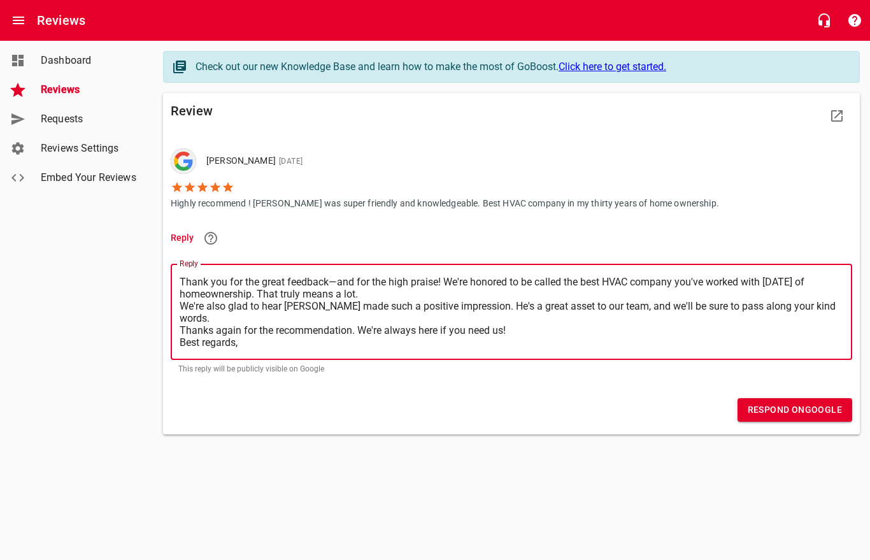
click at [813, 405] on span "Respond on Google" at bounding box center [795, 410] width 94 height 16
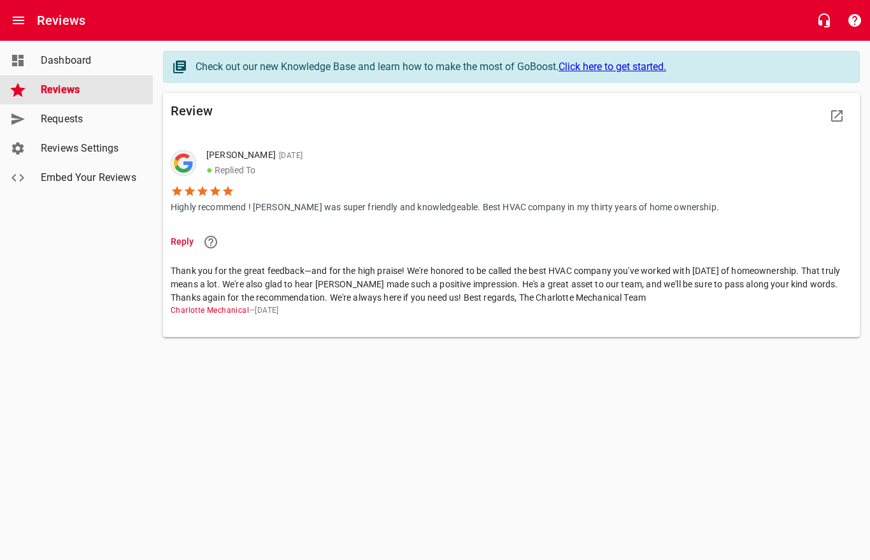
click at [65, 83] on span "Reviews" at bounding box center [89, 89] width 97 height 15
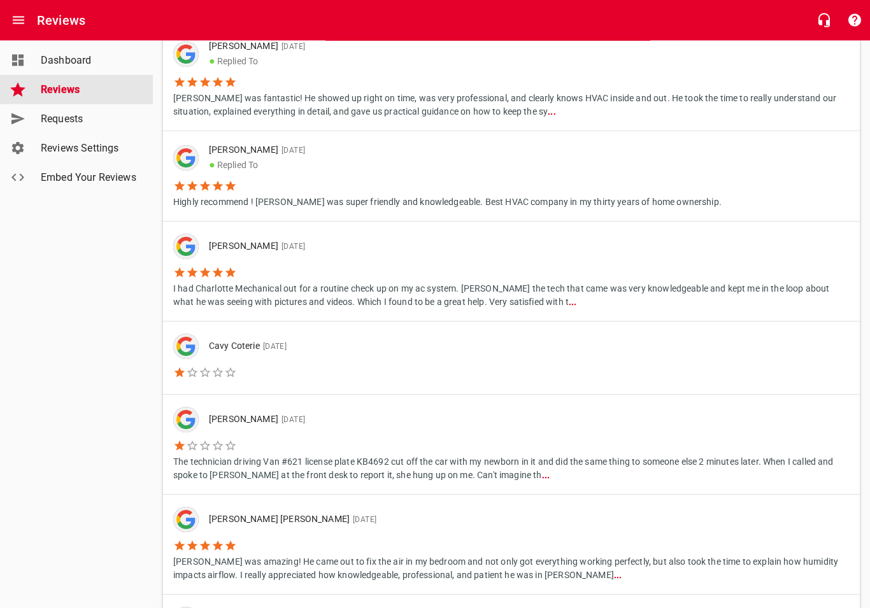
scroll to position [270, 0]
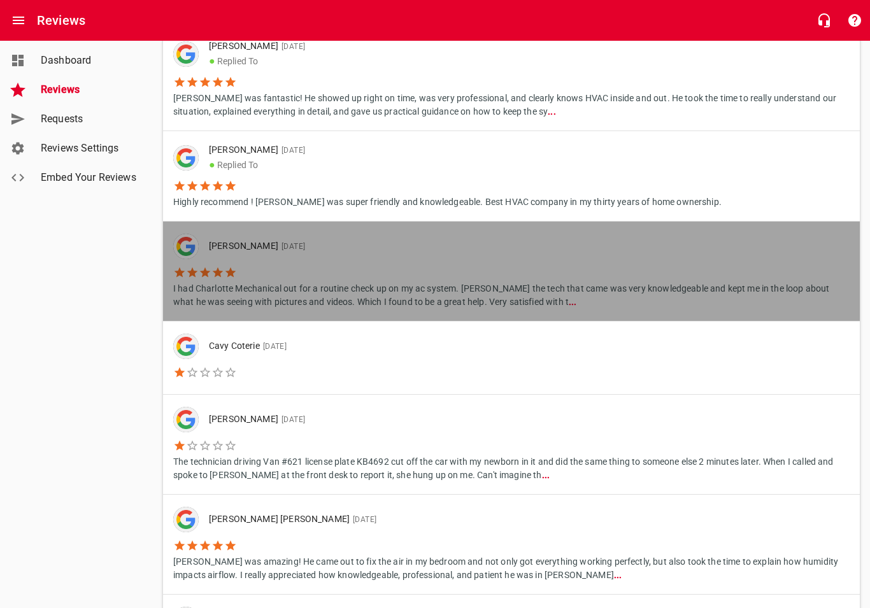
click at [471, 256] on li "[PERSON_NAME] [DATE]" at bounding box center [511, 246] width 676 height 25
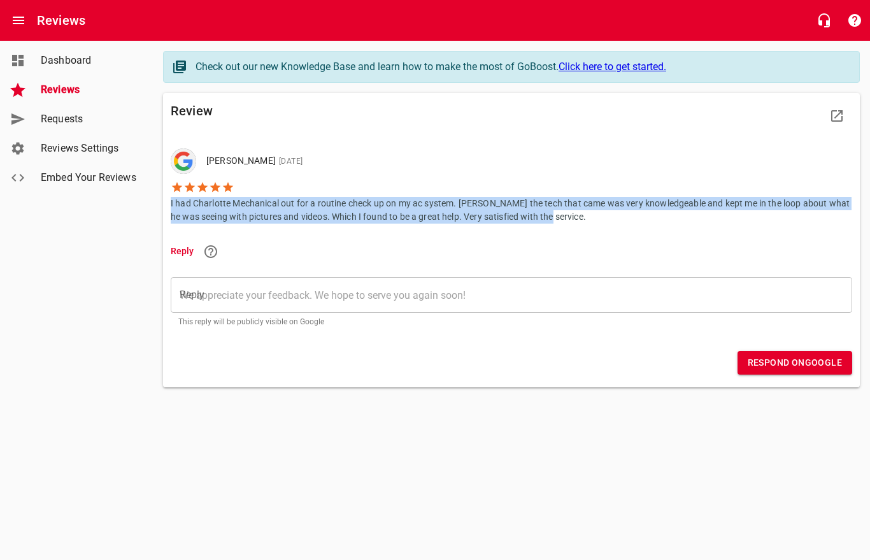
click at [355, 289] on textarea "Reply" at bounding box center [511, 295] width 663 height 12
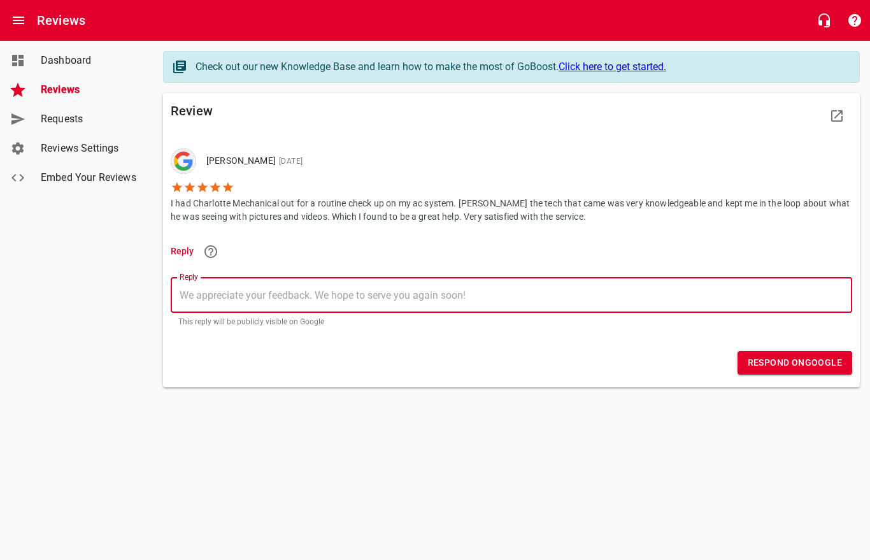
click at [257, 299] on textarea "Reply" at bounding box center [511, 295] width 663 height 12
click at [266, 289] on textarea "Reply" at bounding box center [511, 295] width 663 height 12
click at [245, 292] on textarea "Reply" at bounding box center [511, 295] width 663 height 12
paste textarea "Thank you for taking the time to share your experience! We’re glad to hear you …"
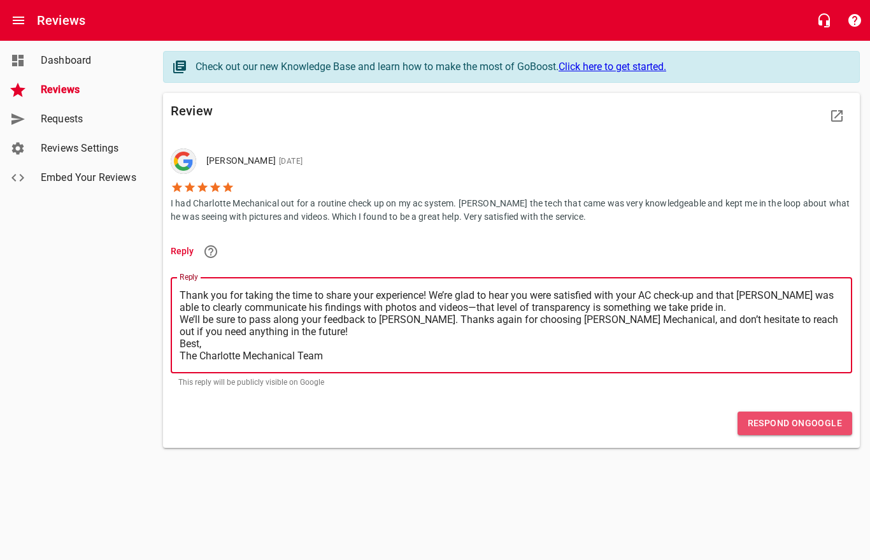
click at [815, 416] on span "Respond on Google" at bounding box center [795, 423] width 94 height 16
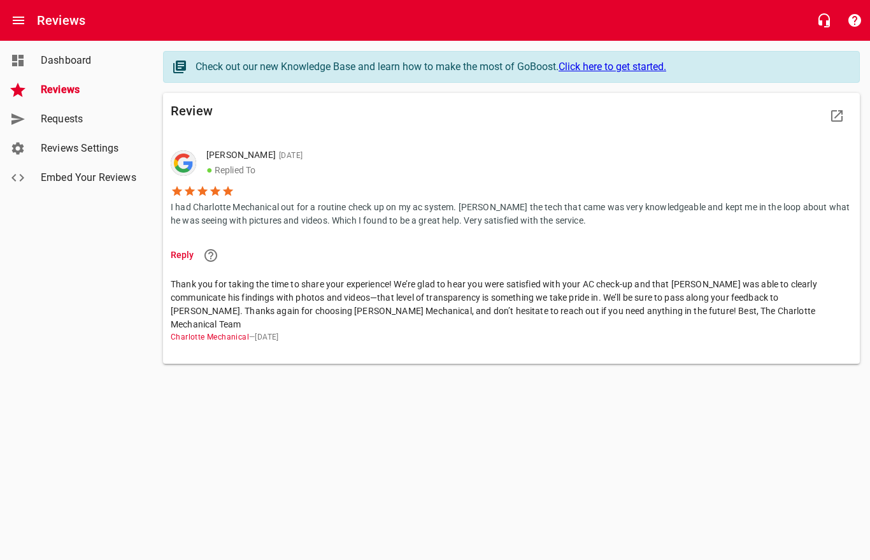
click at [72, 88] on span "Reviews" at bounding box center [89, 89] width 97 height 15
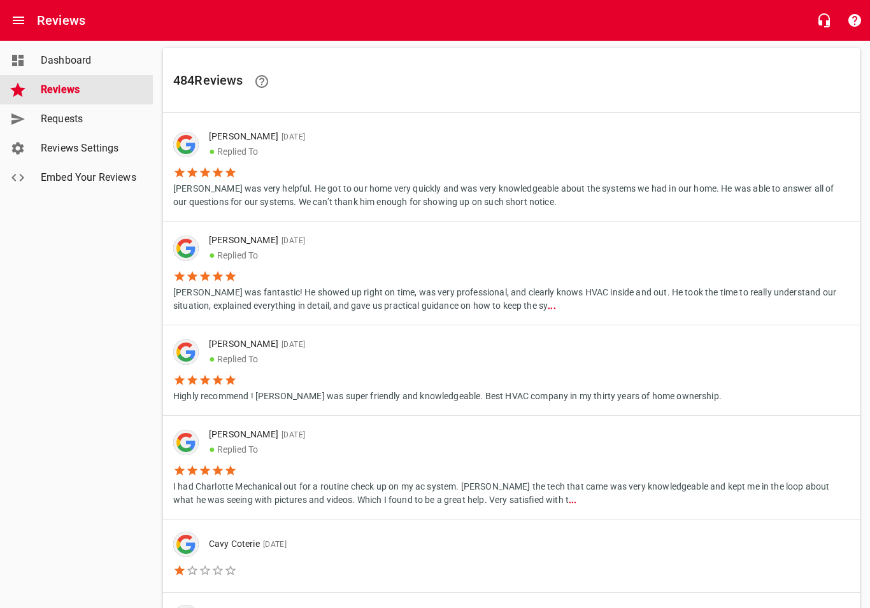
scroll to position [128, 0]
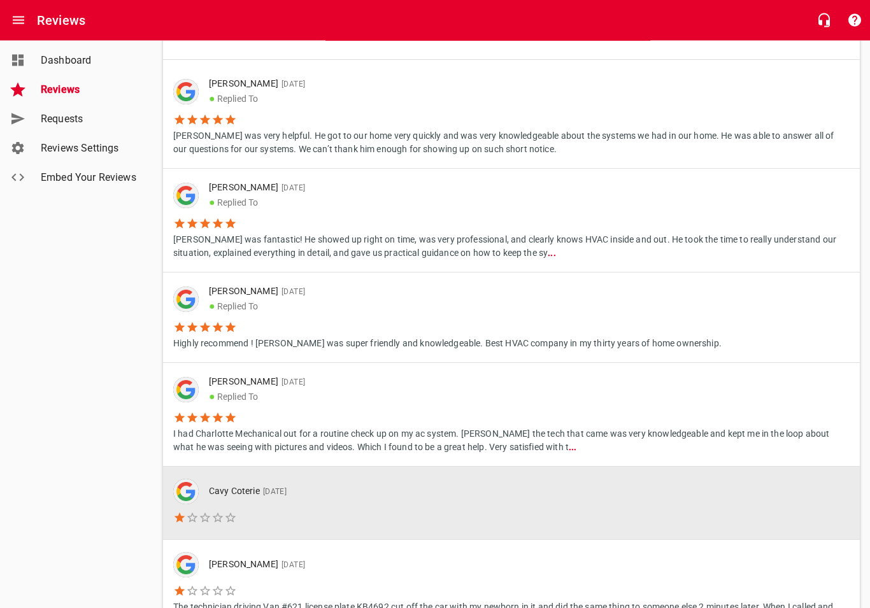
click at [277, 493] on span "[DATE]" at bounding box center [273, 492] width 27 height 9
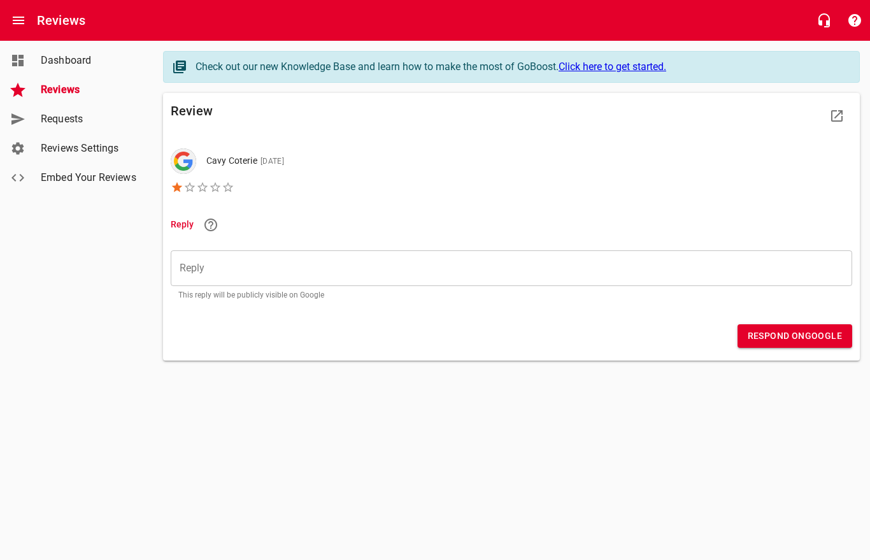
click at [259, 259] on div "​" at bounding box center [511, 268] width 681 height 36
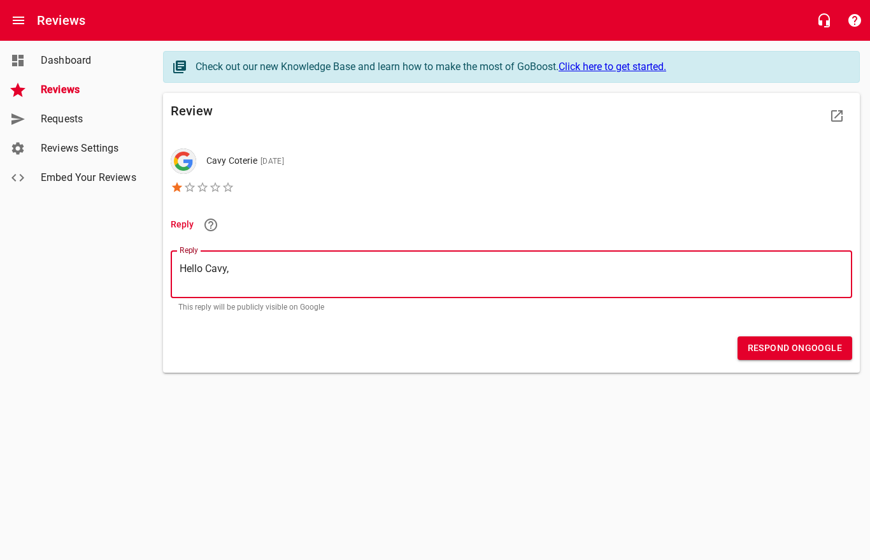
click at [292, 285] on textarea "Hello Cavy," at bounding box center [511, 274] width 663 height 24
paste textarea "We noticed your 1-star rating and are genuinely sorry to see you had a negative…"
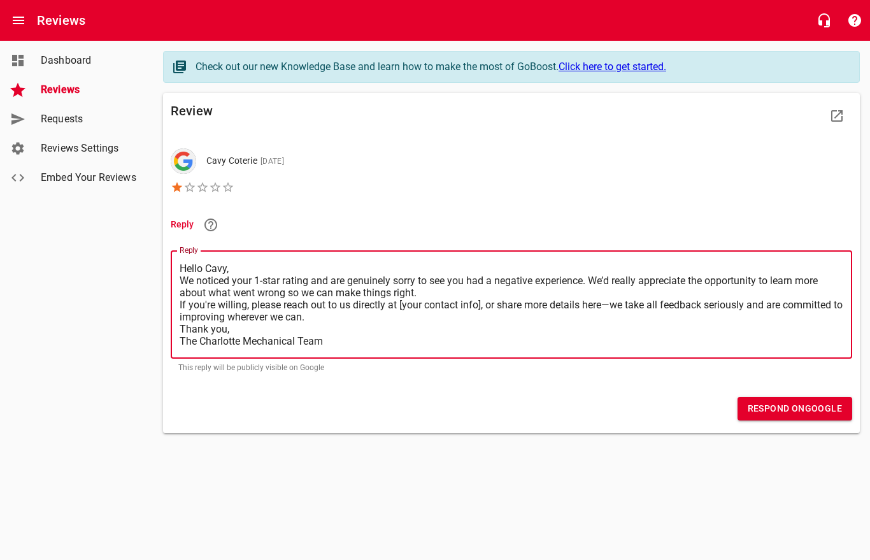
click at [439, 297] on textarea "Hello Cavy, We noticed your 1-star rating and are genuinely sorry to see you ha…" at bounding box center [511, 304] width 663 height 85
click at [479, 299] on textarea "Hello Cavy, We noticed your 1-star rating and are genuinely sorry to see you ha…" at bounding box center [511, 304] width 663 height 85
click at [801, 407] on span "Respond on Google" at bounding box center [795, 409] width 94 height 16
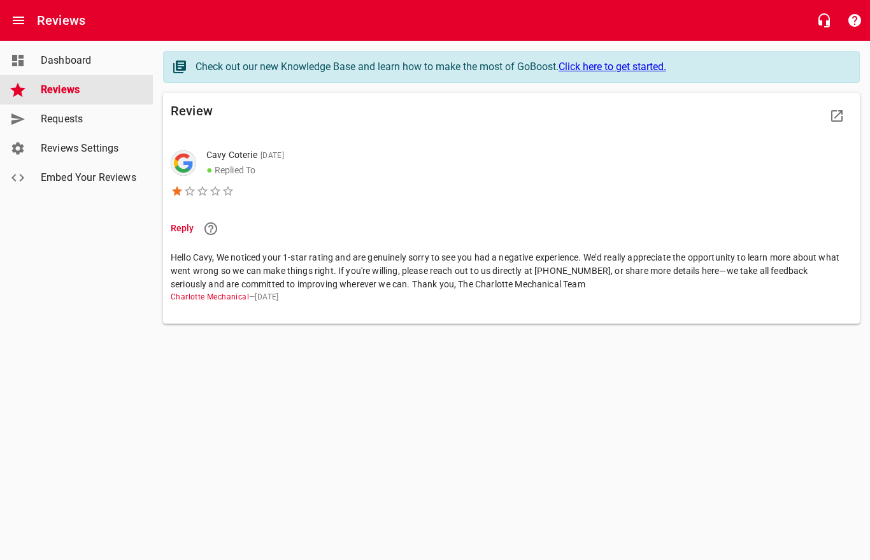
click at [64, 82] on span "Reviews" at bounding box center [89, 89] width 97 height 15
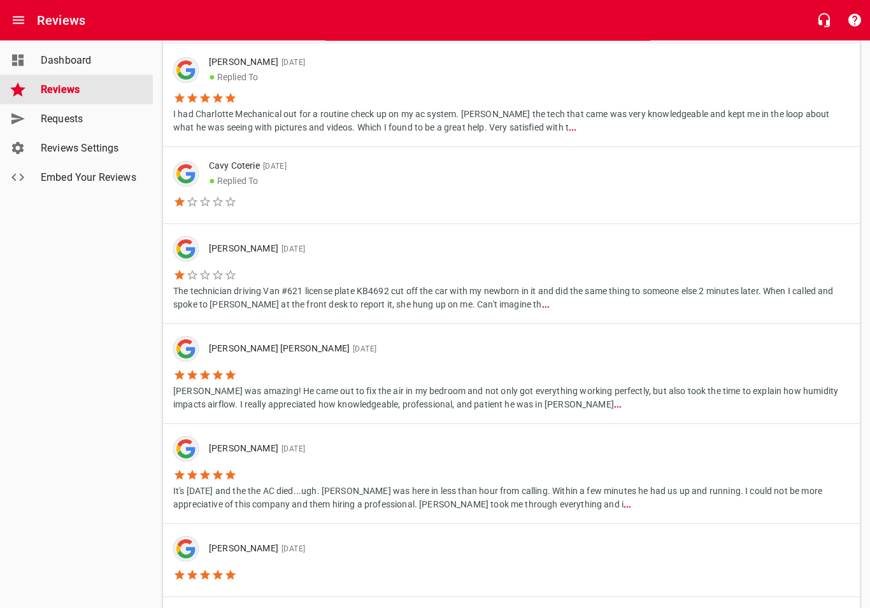
scroll to position [448, 0]
